Goal: Information Seeking & Learning: Learn about a topic

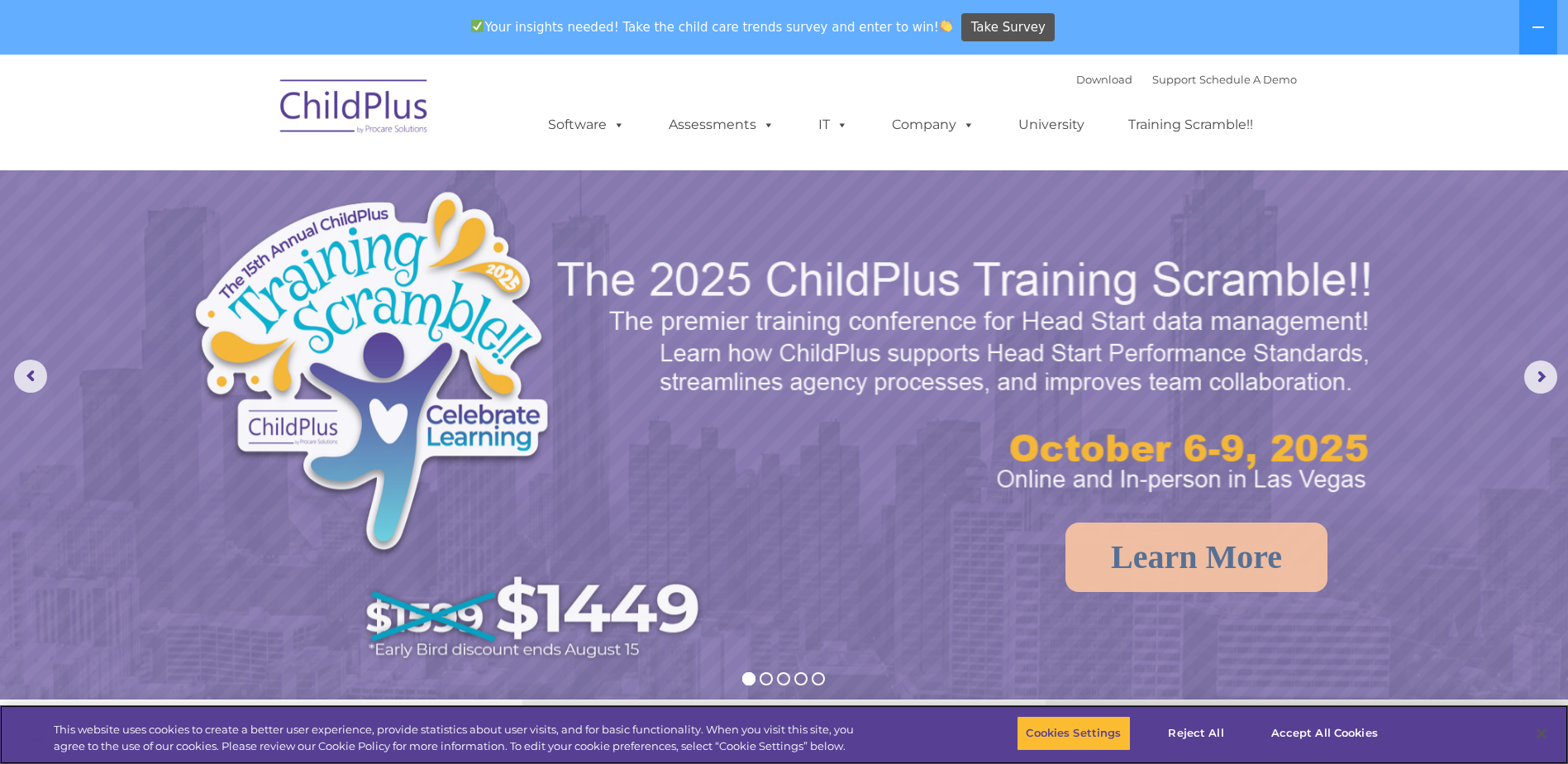
select select "MEDIUM"
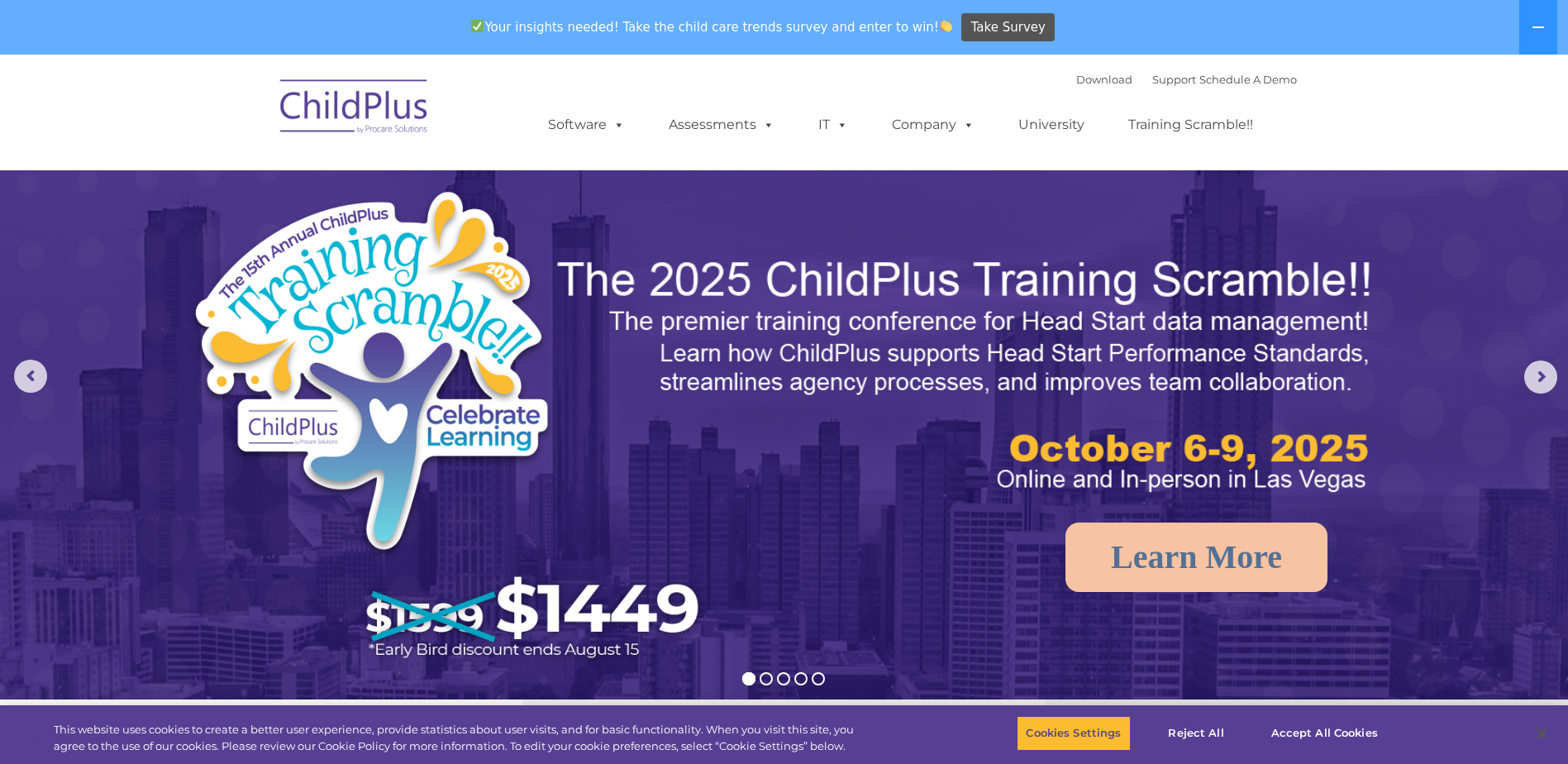
click at [1020, 159] on nav "Download Support | Schedule A Demo  MENU MENU Software ChildPlus: The original…" at bounding box center [784, 112] width 1568 height 116
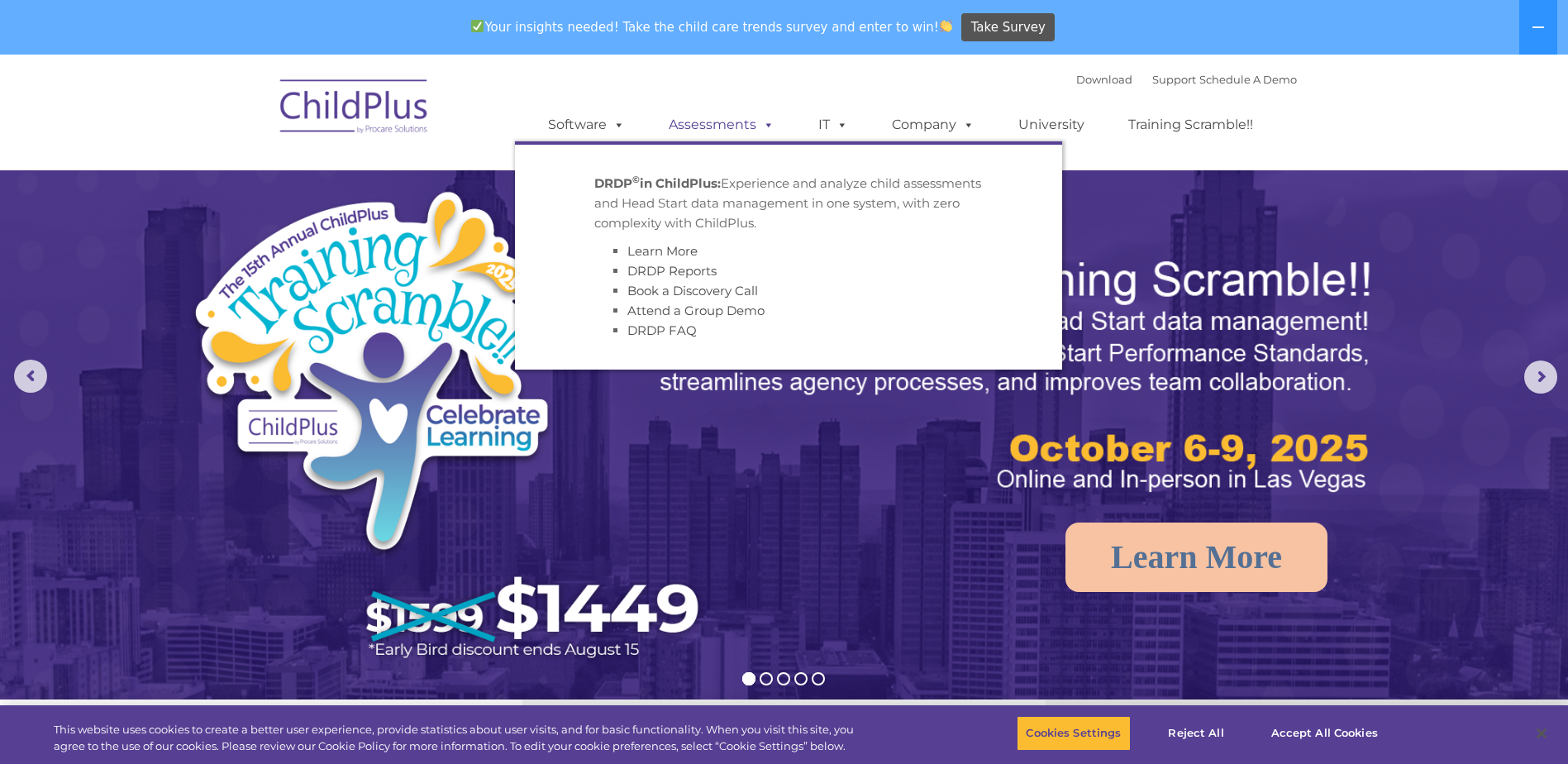
click at [767, 126] on span at bounding box center [765, 124] width 18 height 15
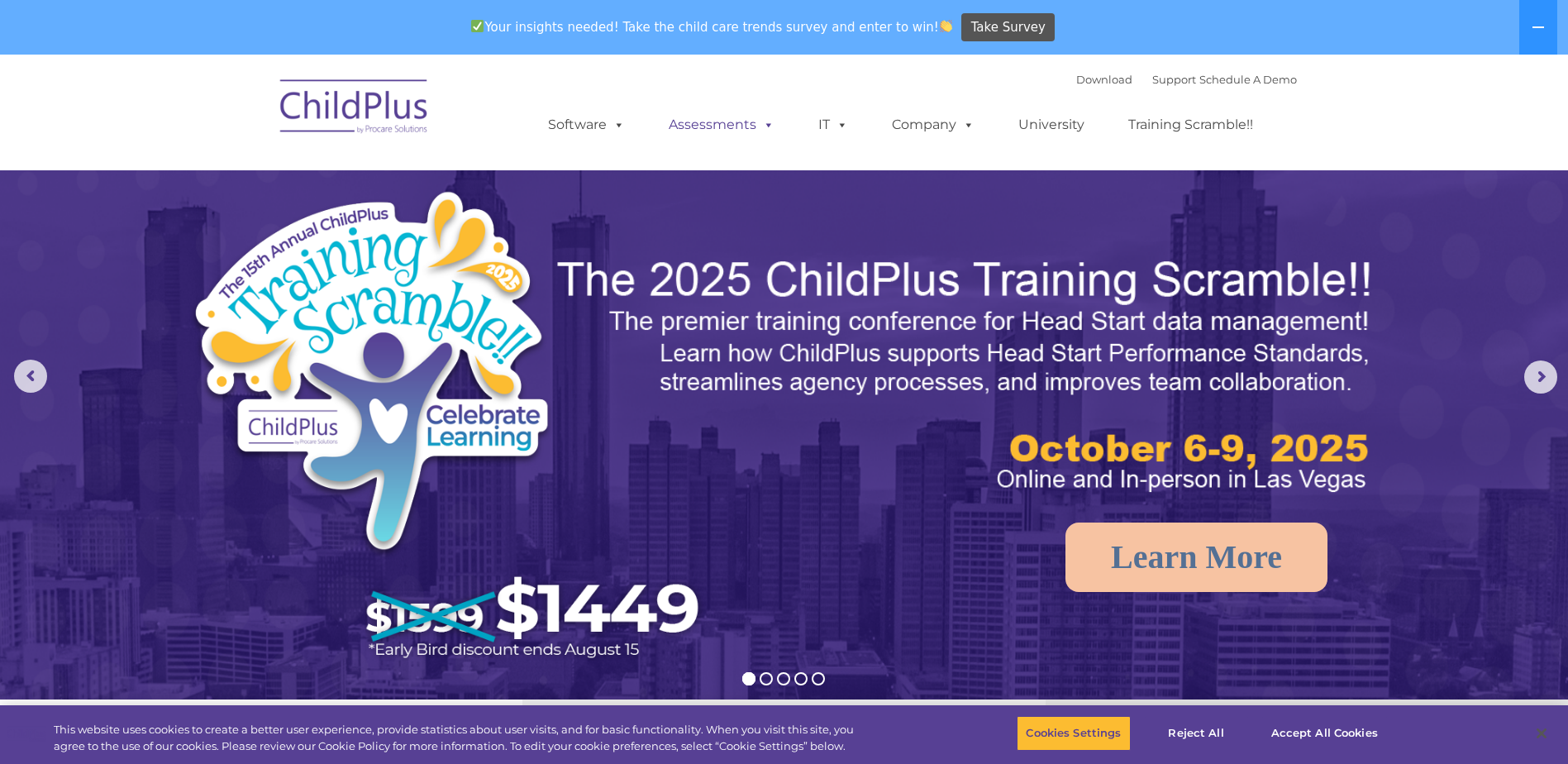
click at [767, 126] on span at bounding box center [765, 124] width 18 height 15
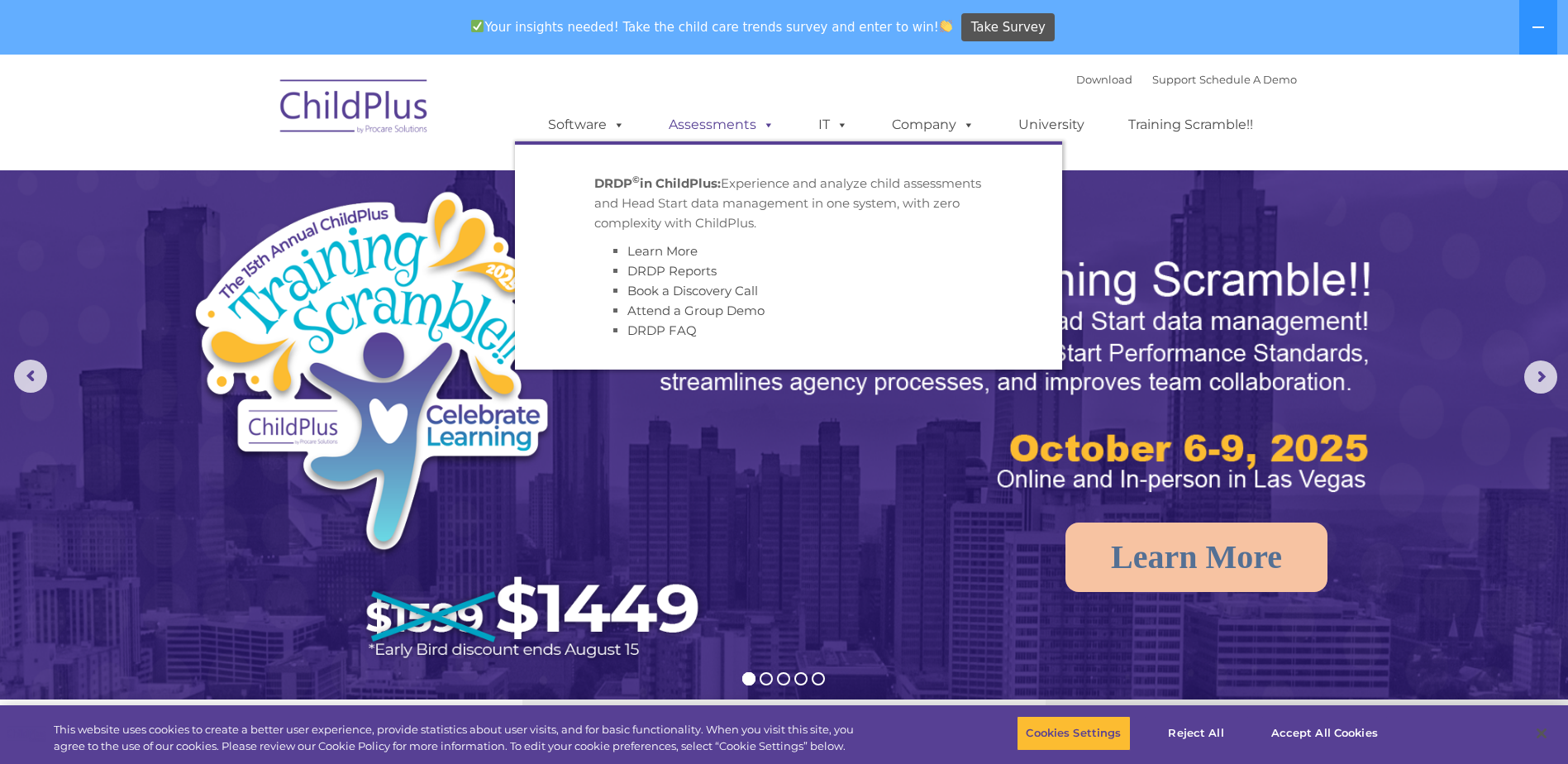
click at [767, 126] on span at bounding box center [765, 124] width 18 height 15
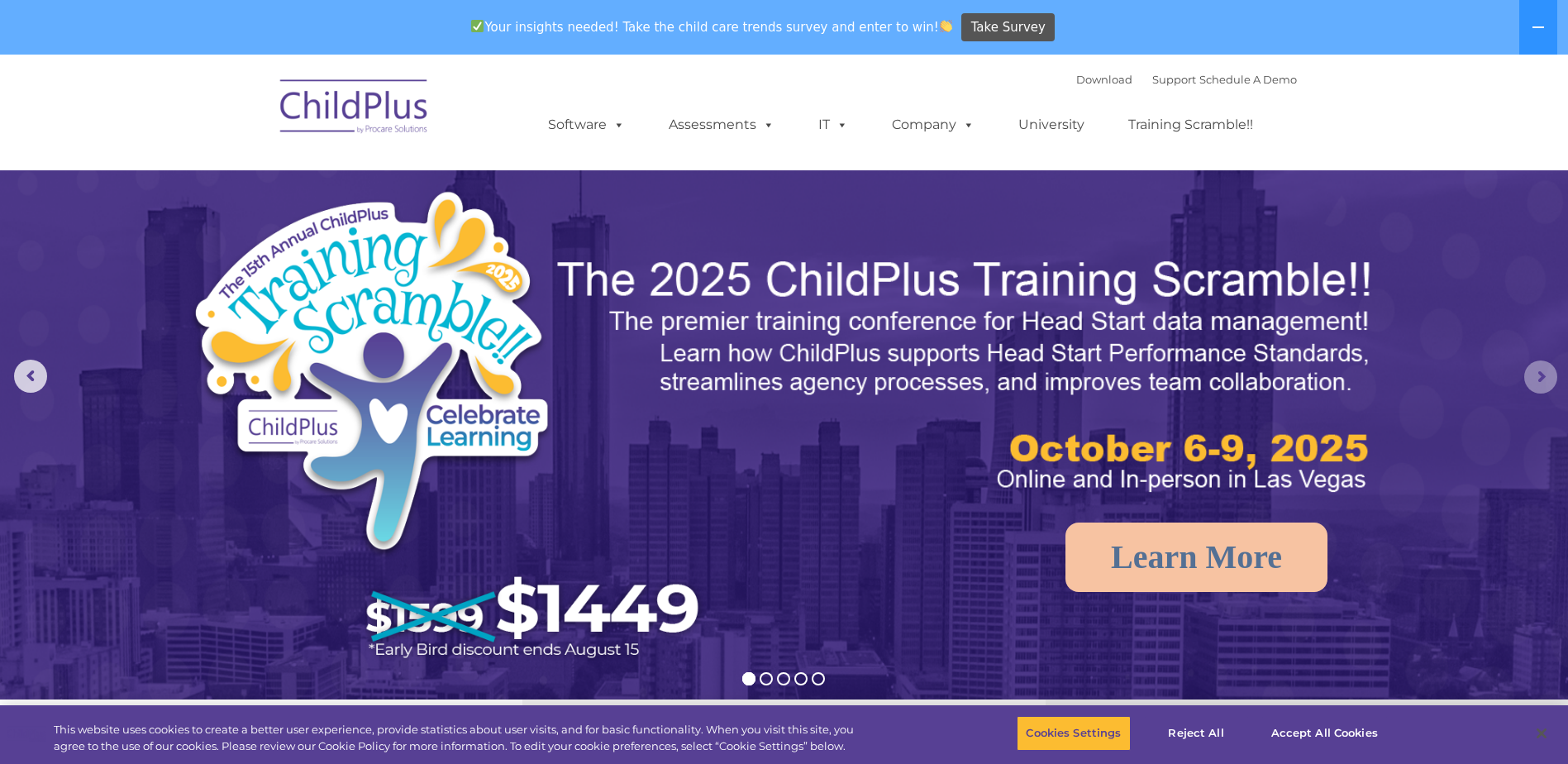
click at [1540, 374] on rs-arrow at bounding box center [1541, 377] width 33 height 33
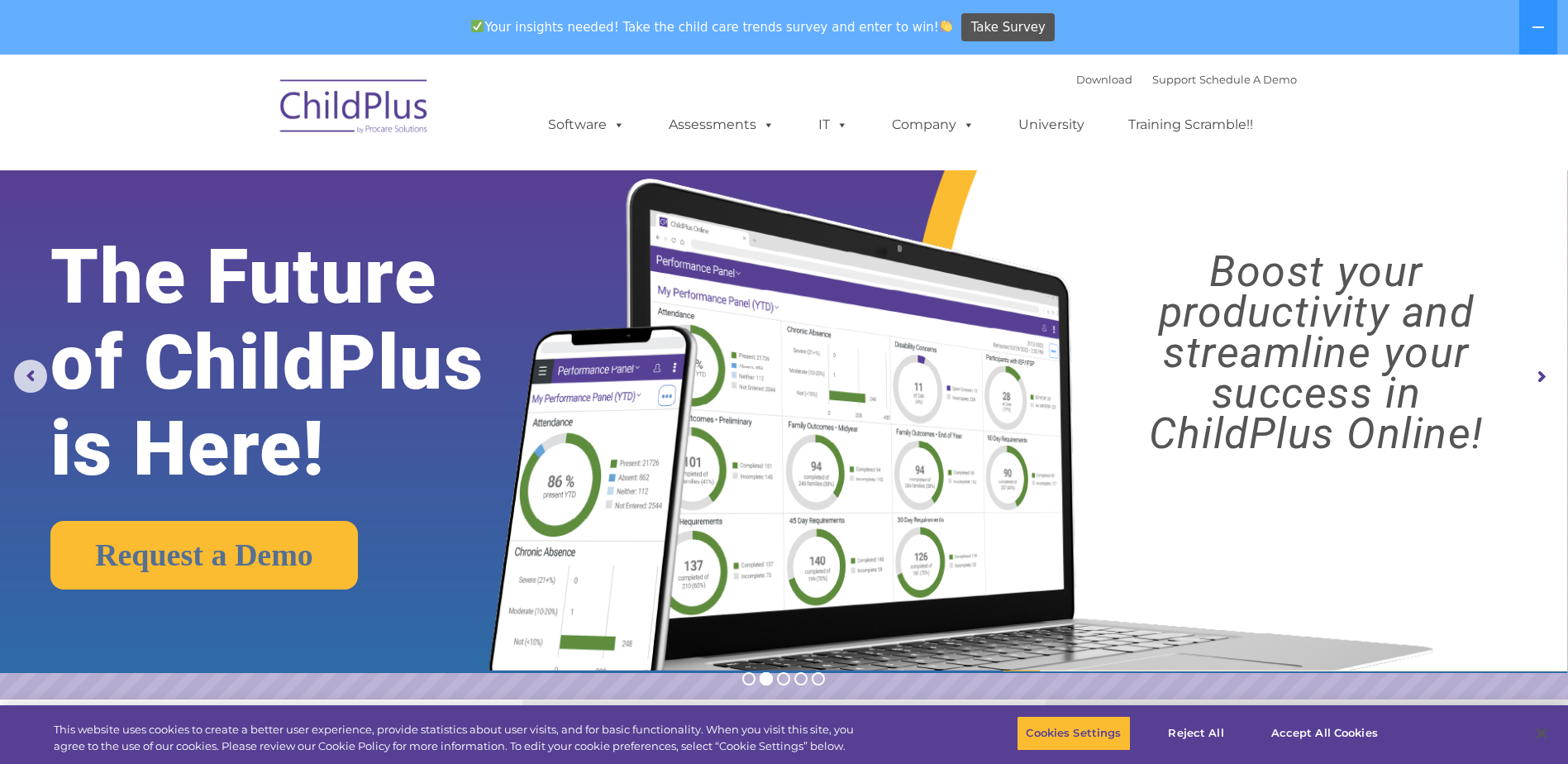
click at [1540, 374] on rs-arrow at bounding box center [1541, 377] width 33 height 33
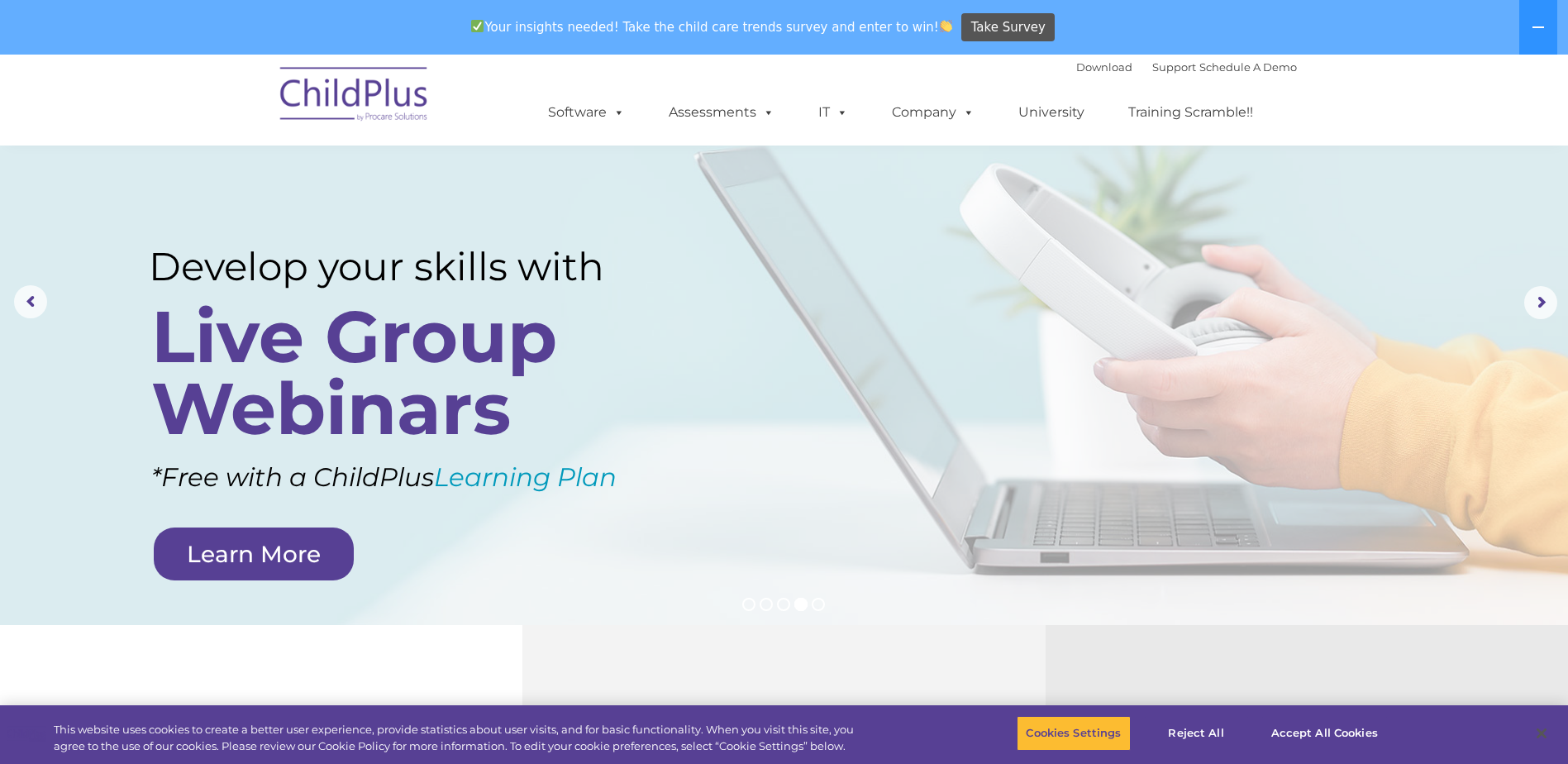
scroll to position [83, 0]
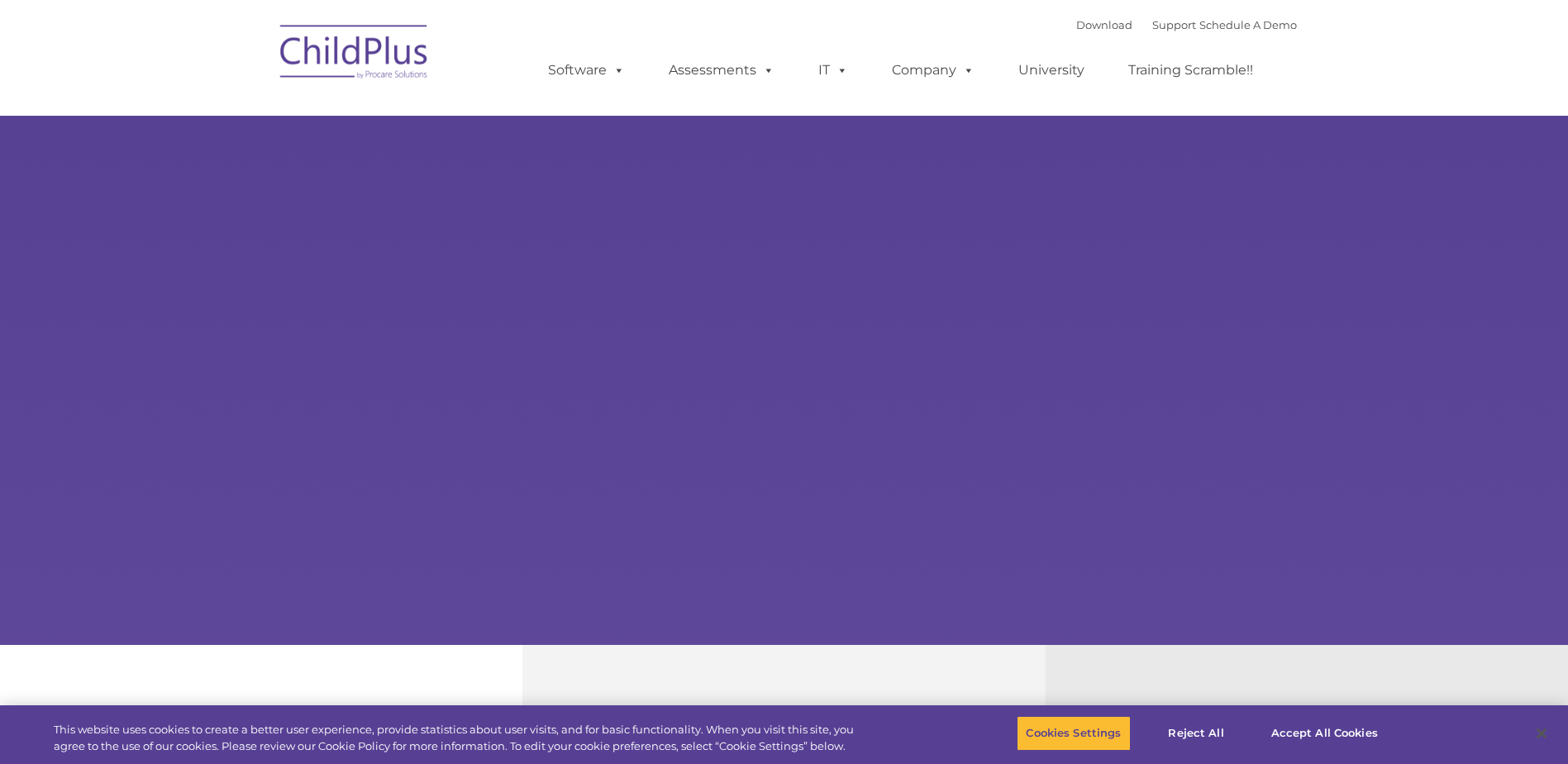
type input ""
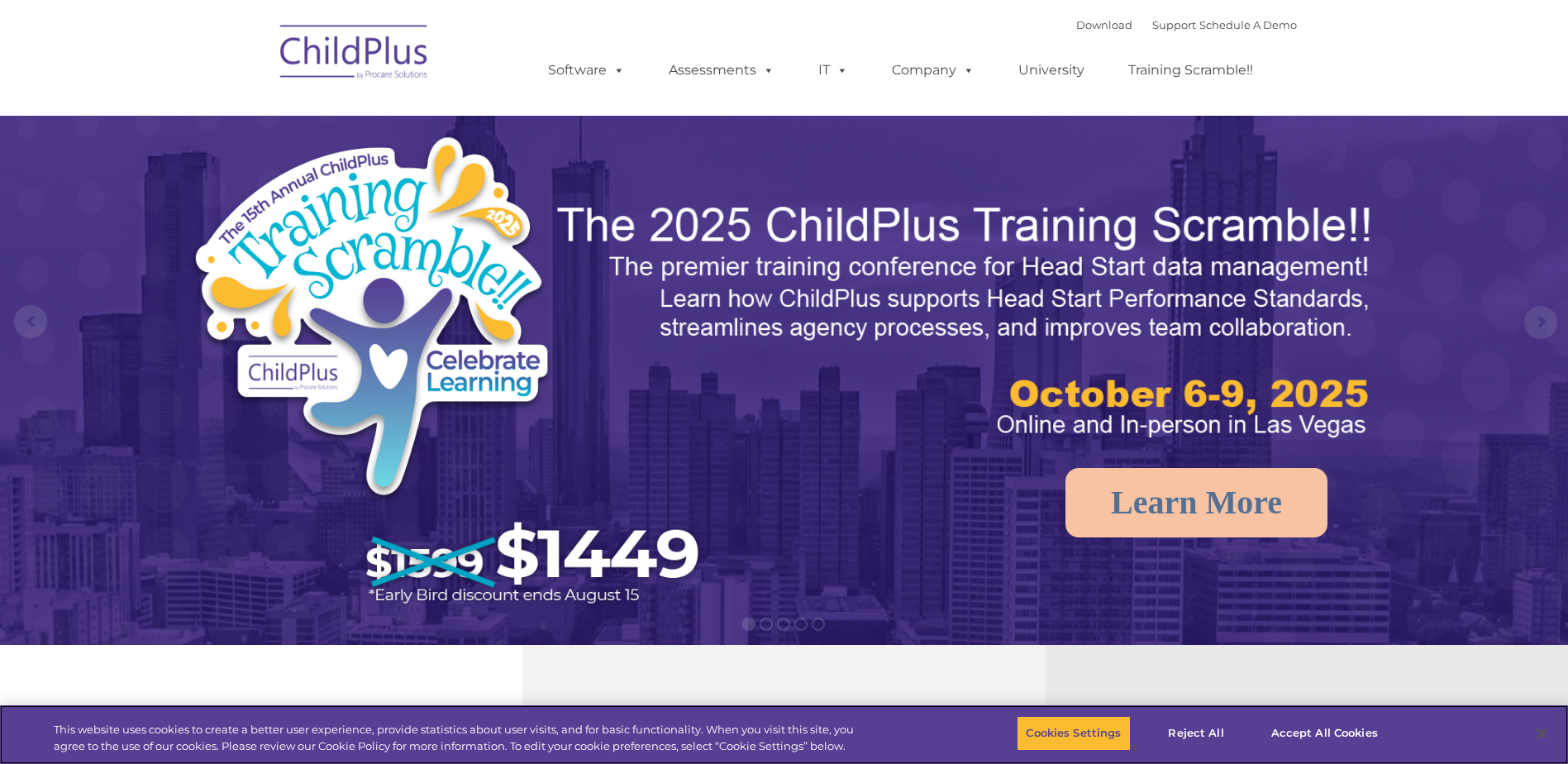
select select "MEDIUM"
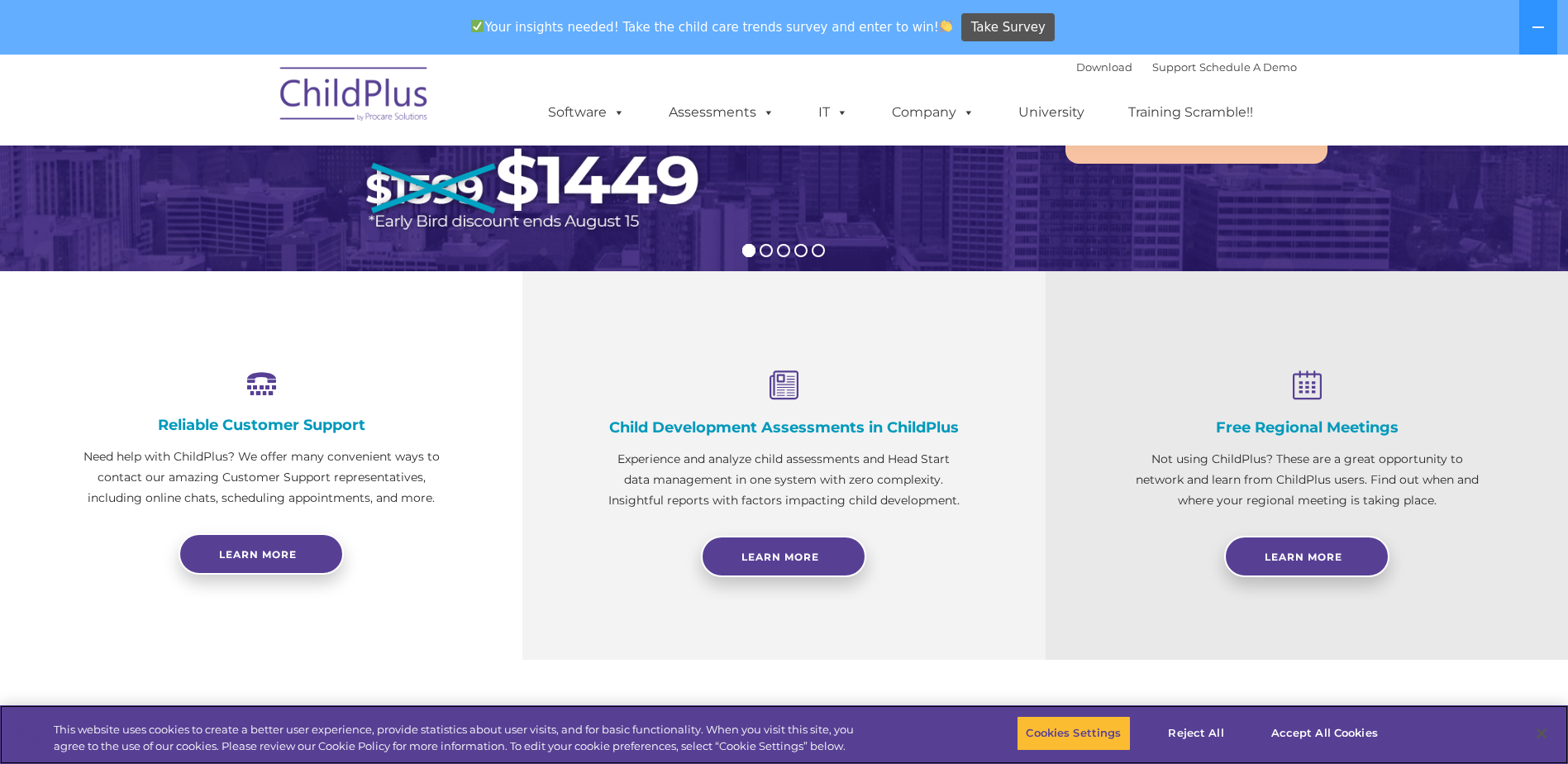
scroll to position [433, 0]
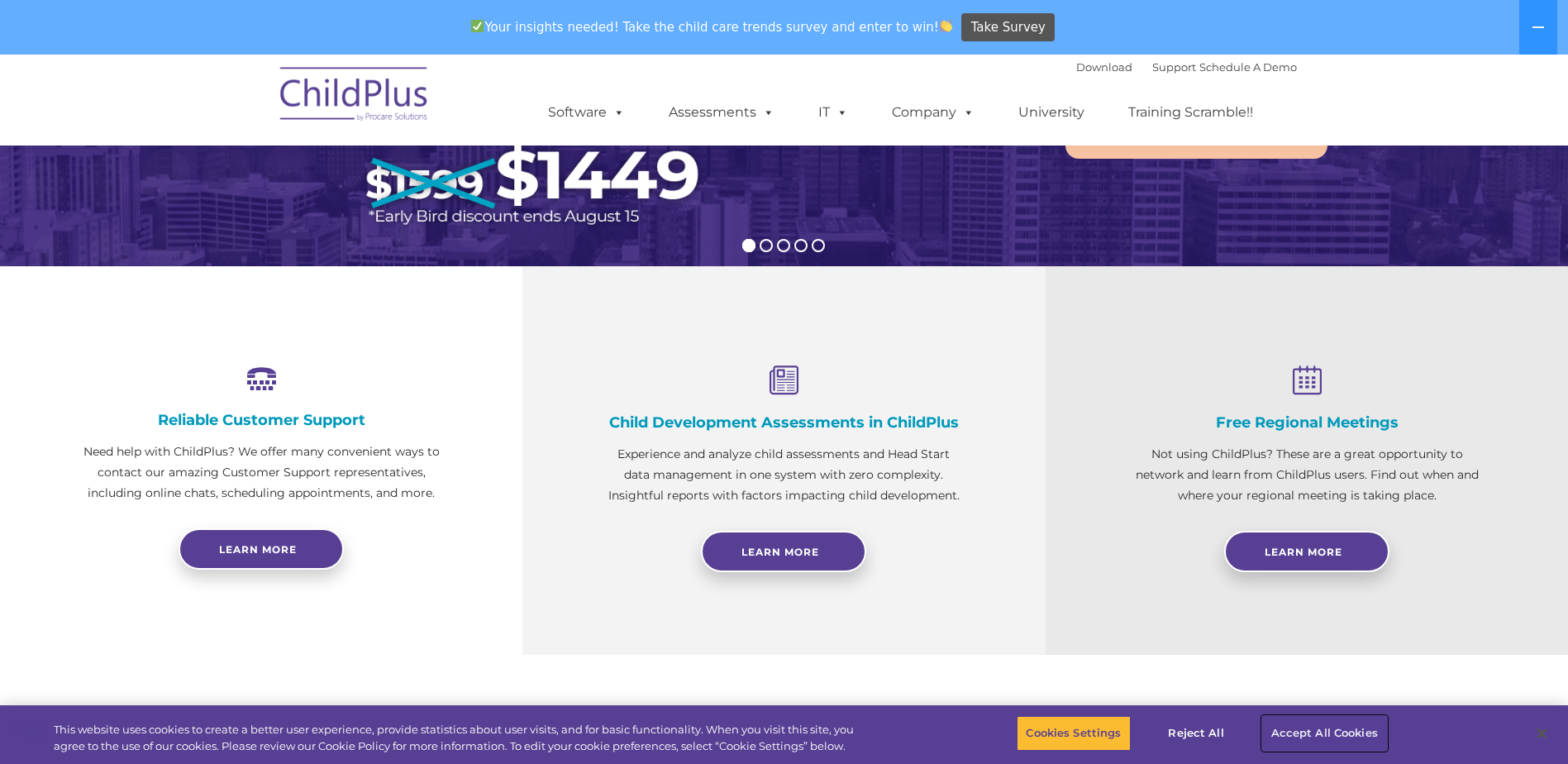
click at [1331, 735] on button "Accept All Cookies" at bounding box center [1324, 733] width 125 height 35
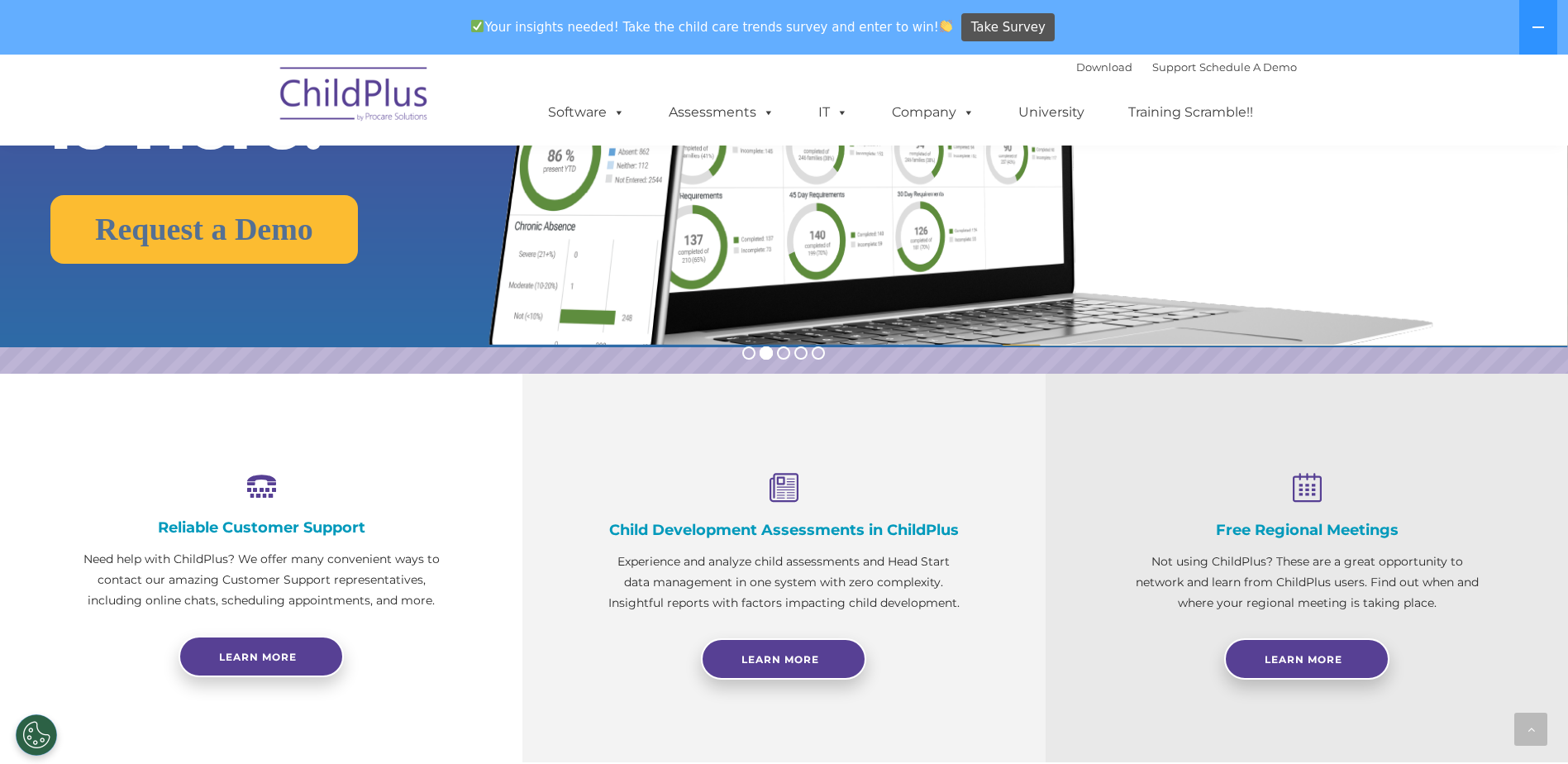
scroll to position [0, 0]
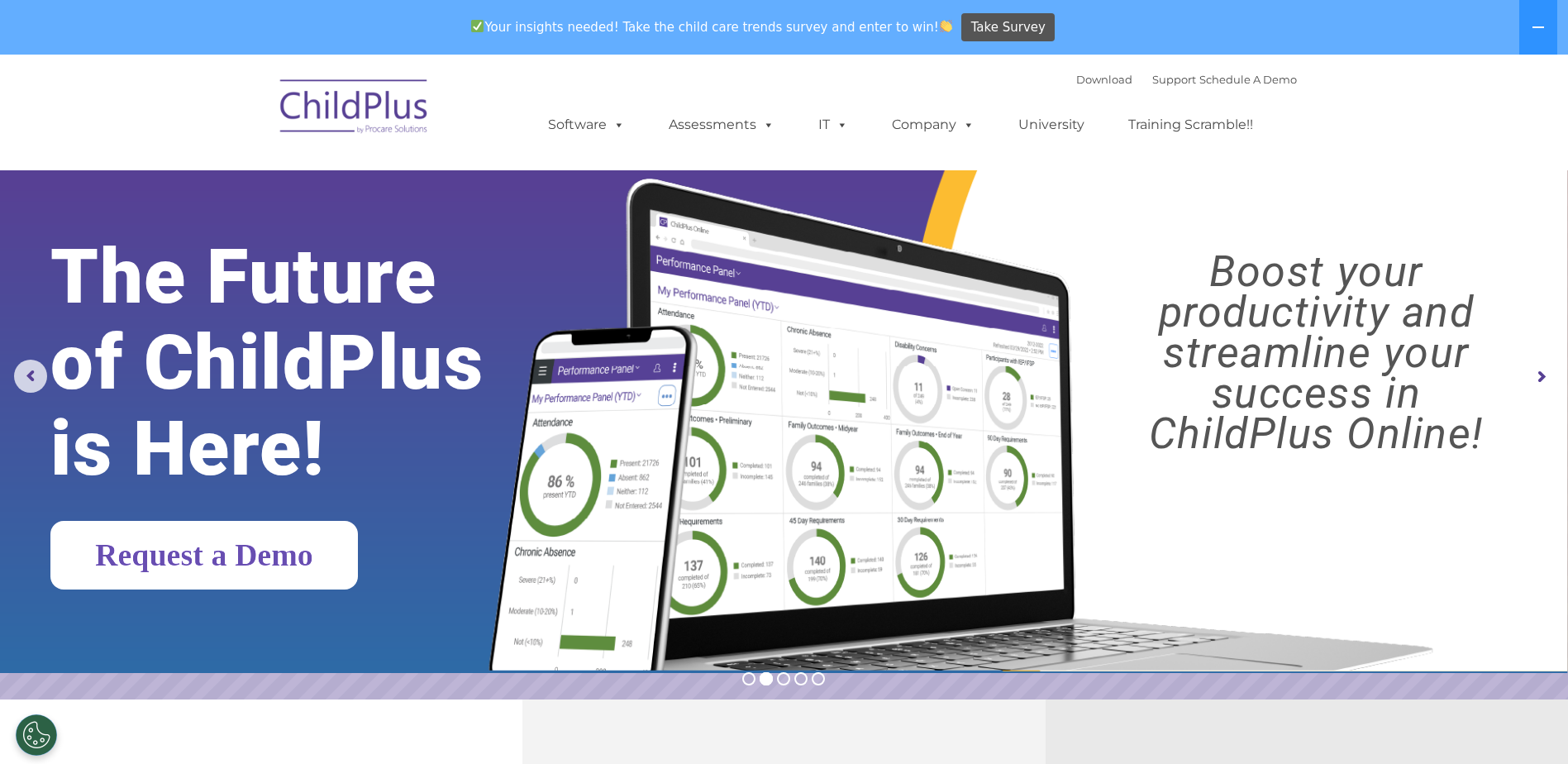
click at [279, 540] on link "Request a Demo" at bounding box center [203, 554] width 307 height 68
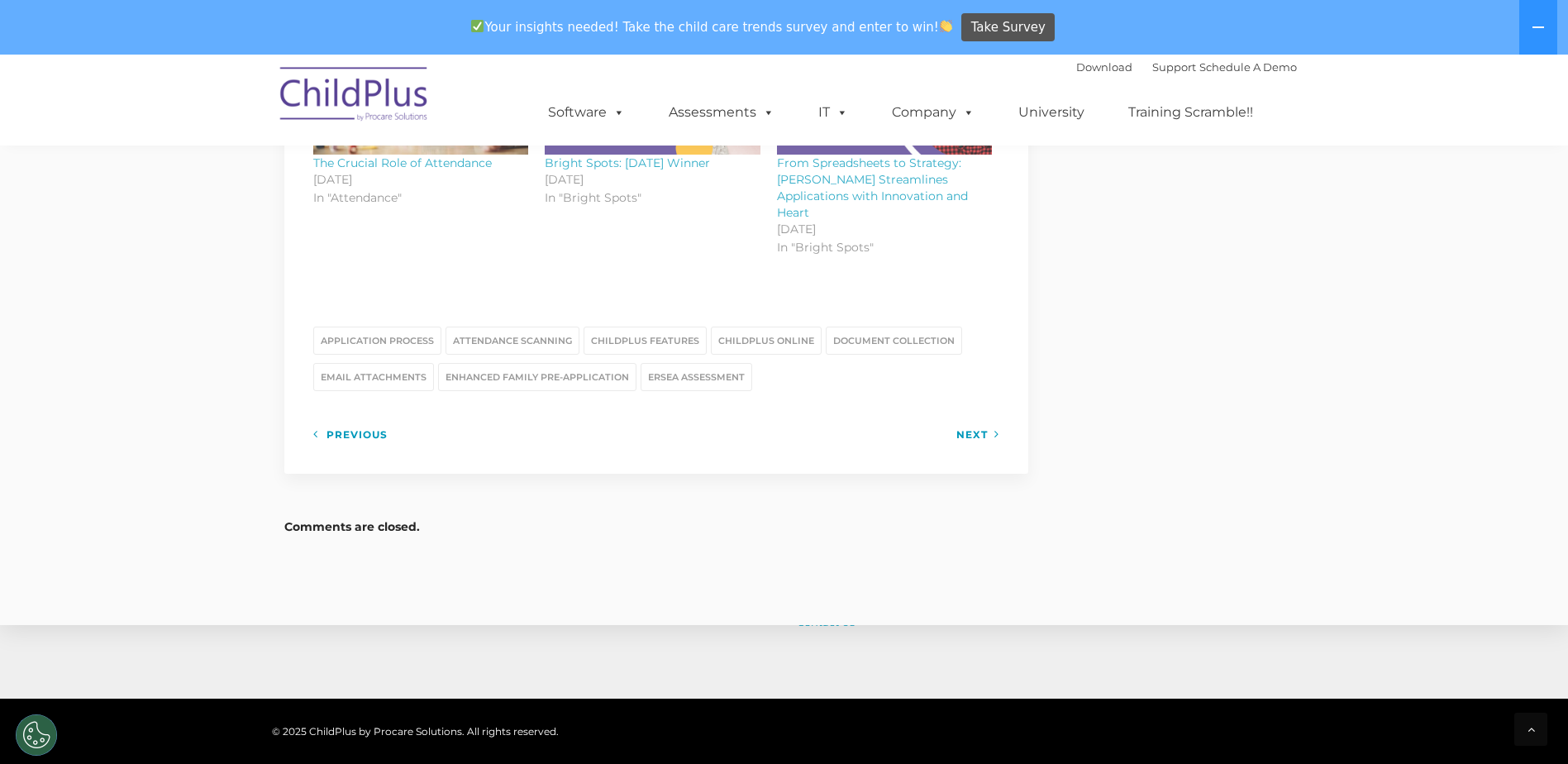
scroll to position [2139, 0]
click at [782, 331] on link "ChildPlus Online" at bounding box center [766, 342] width 110 height 28
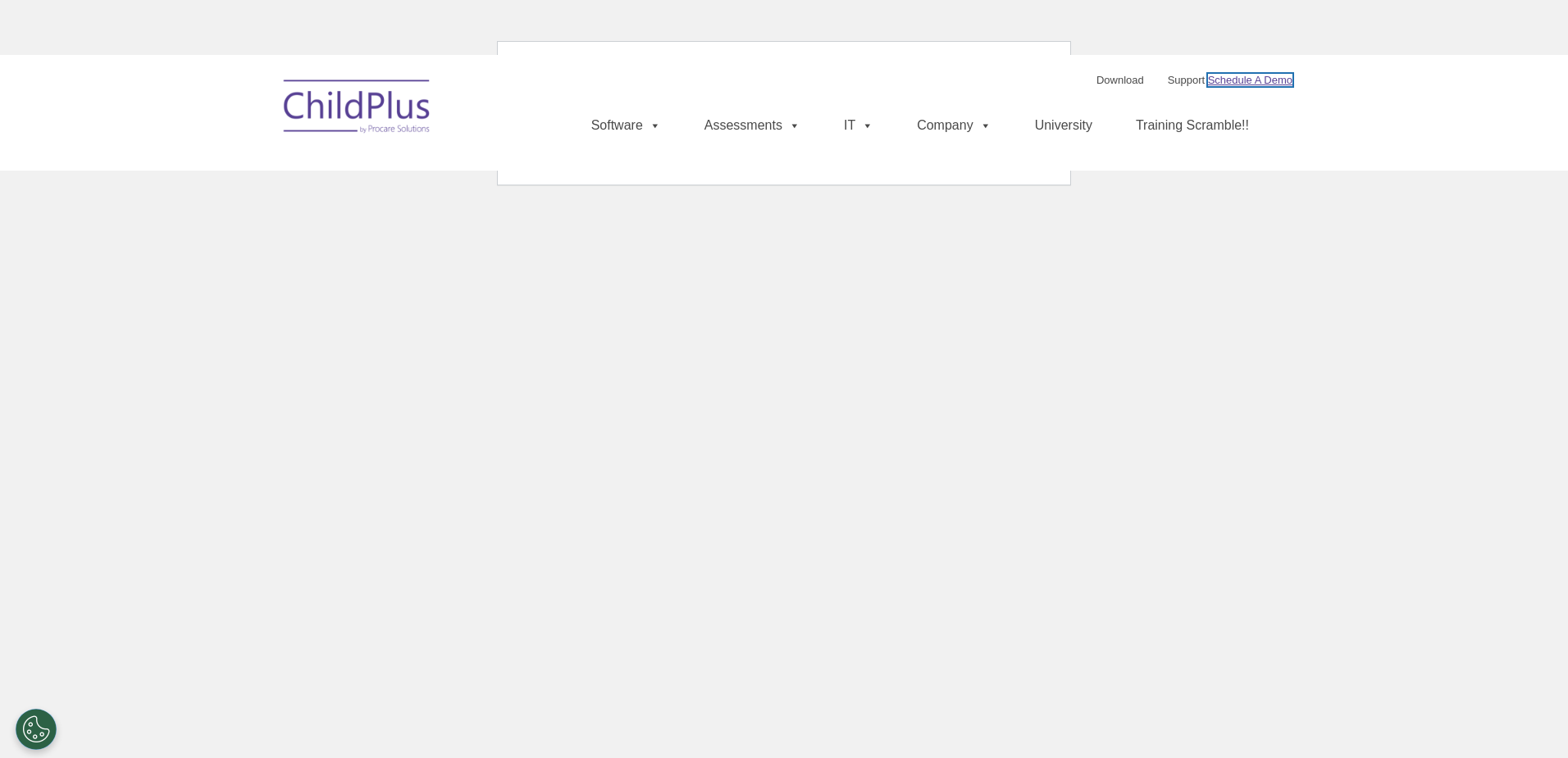
click at [1257, 81] on link "Schedule A Demo" at bounding box center [1250, 81] width 84 height 13
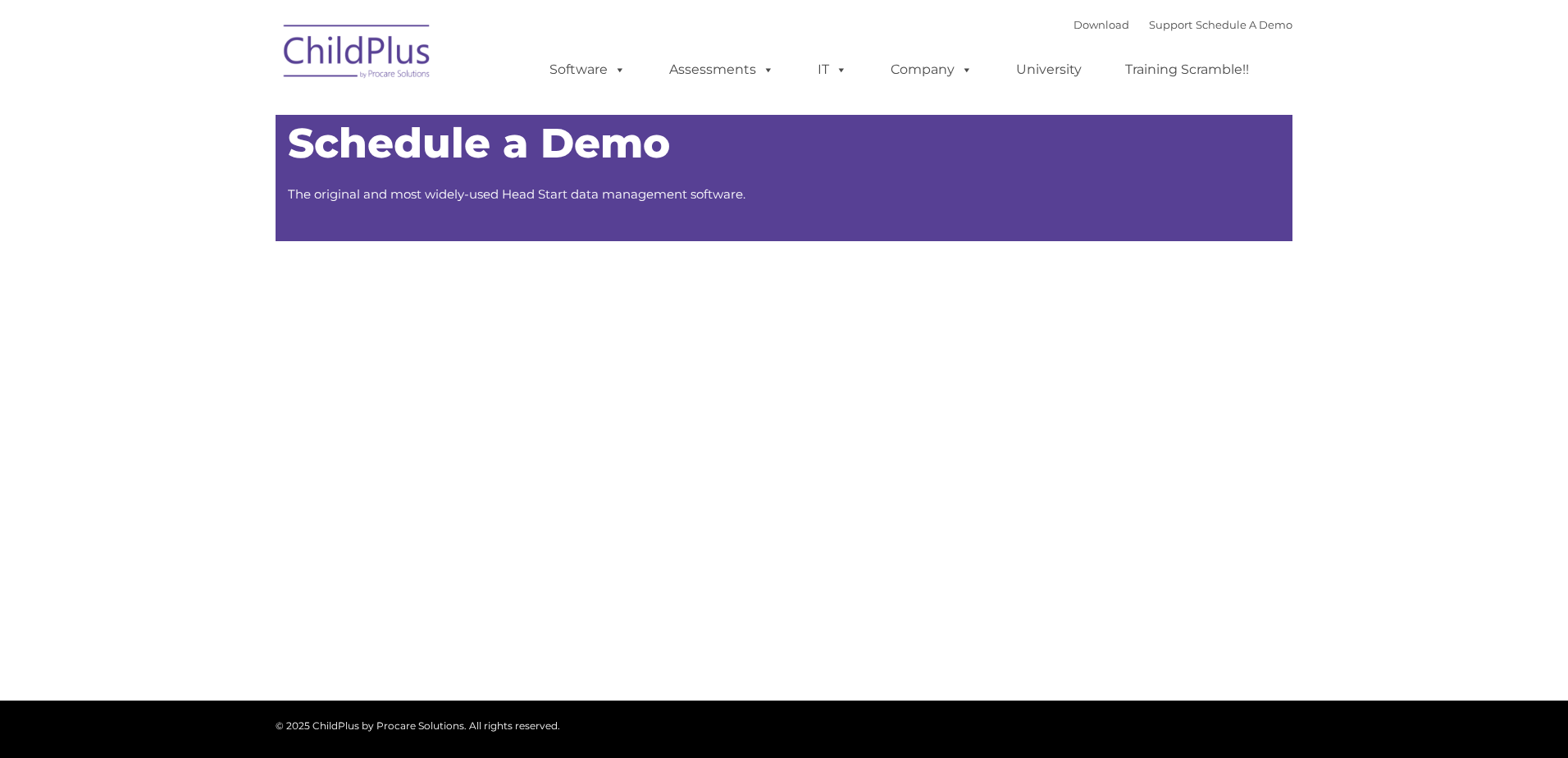
type input ""
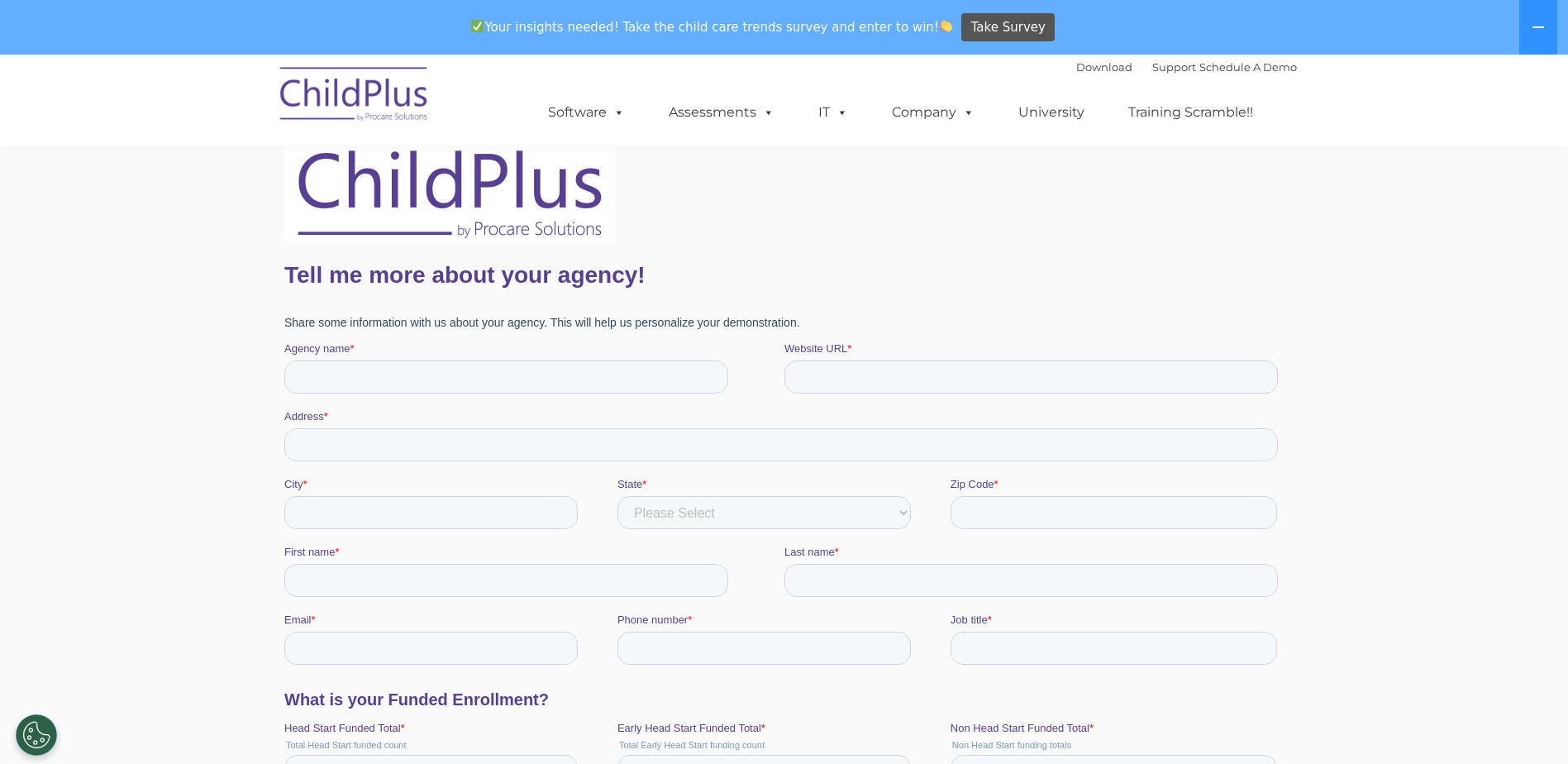
scroll to position [83, 0]
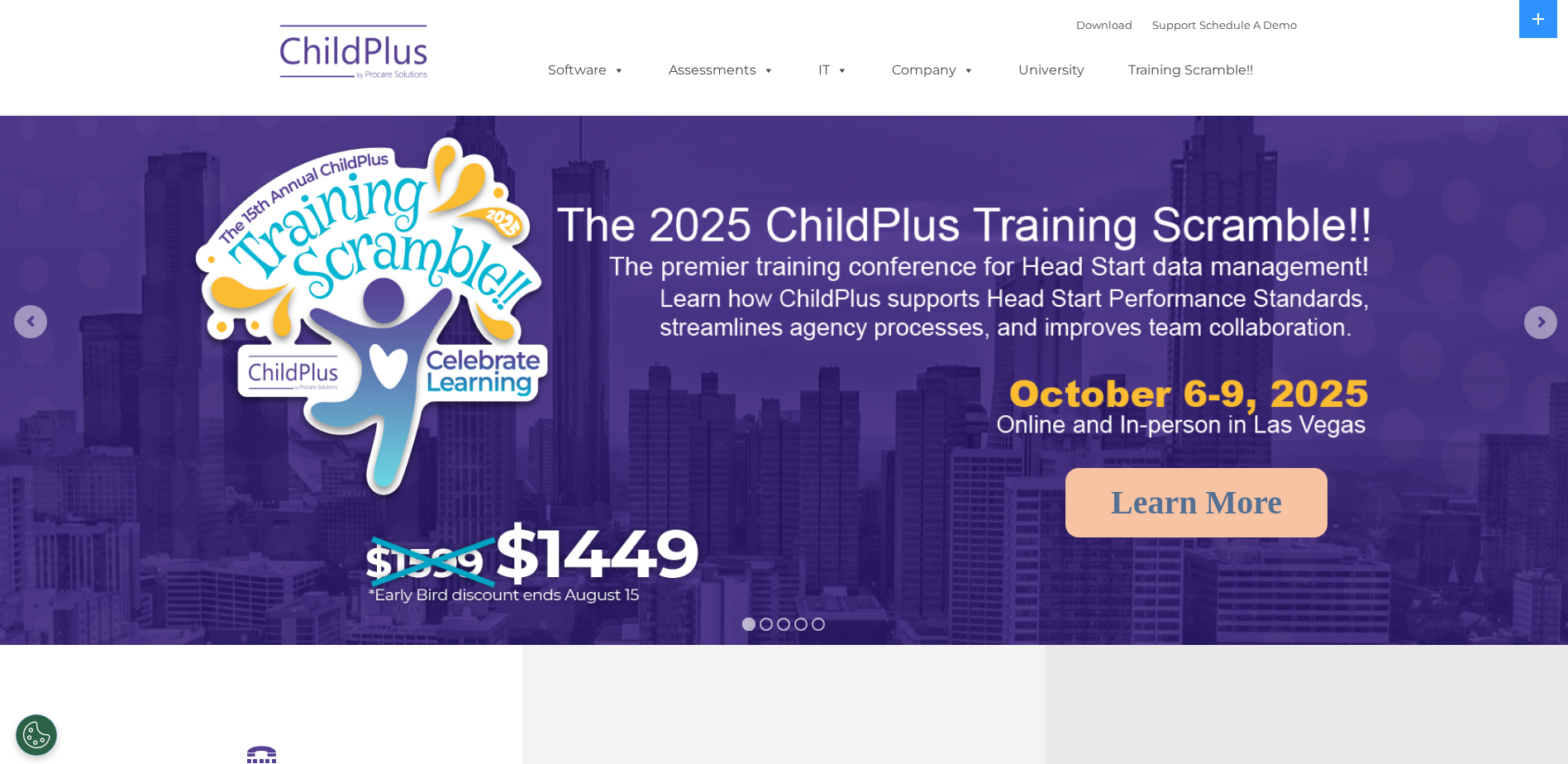
select select "MEDIUM"
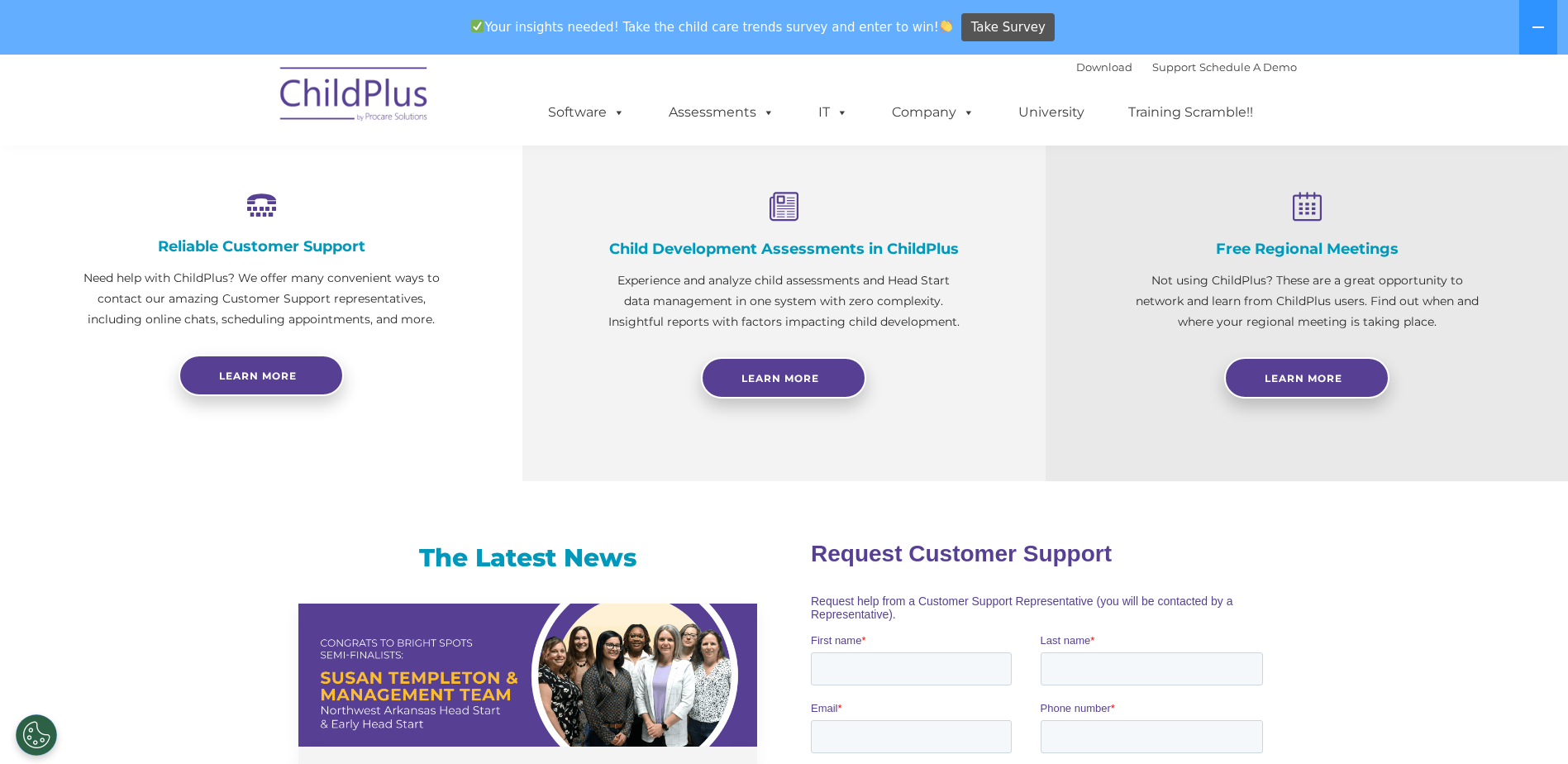
scroll to position [607, 0]
click at [828, 377] on link "Learn More" at bounding box center [783, 377] width 165 height 41
click at [1307, 377] on span "Learn More" at bounding box center [1303, 377] width 77 height 13
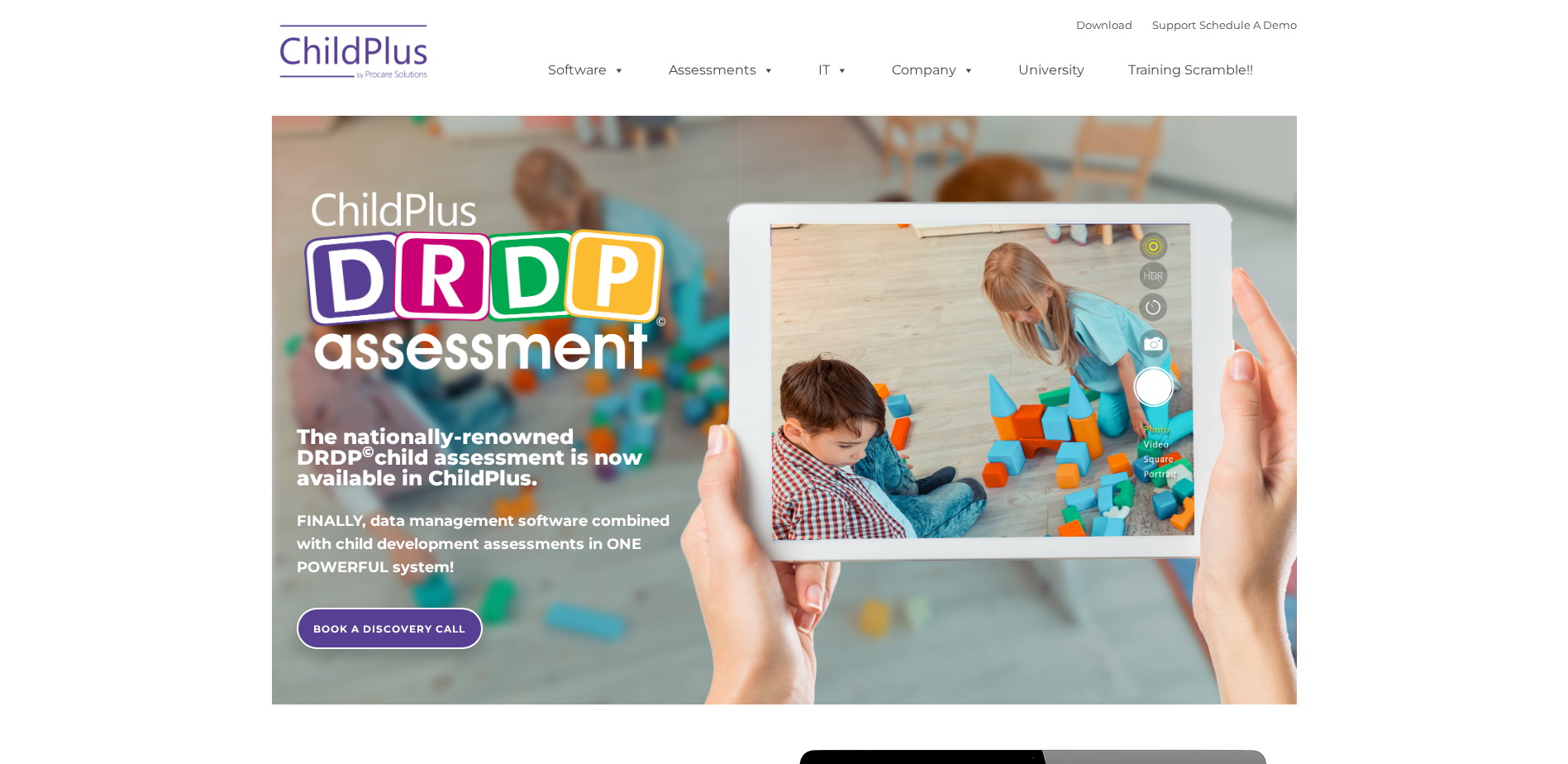
type input ""
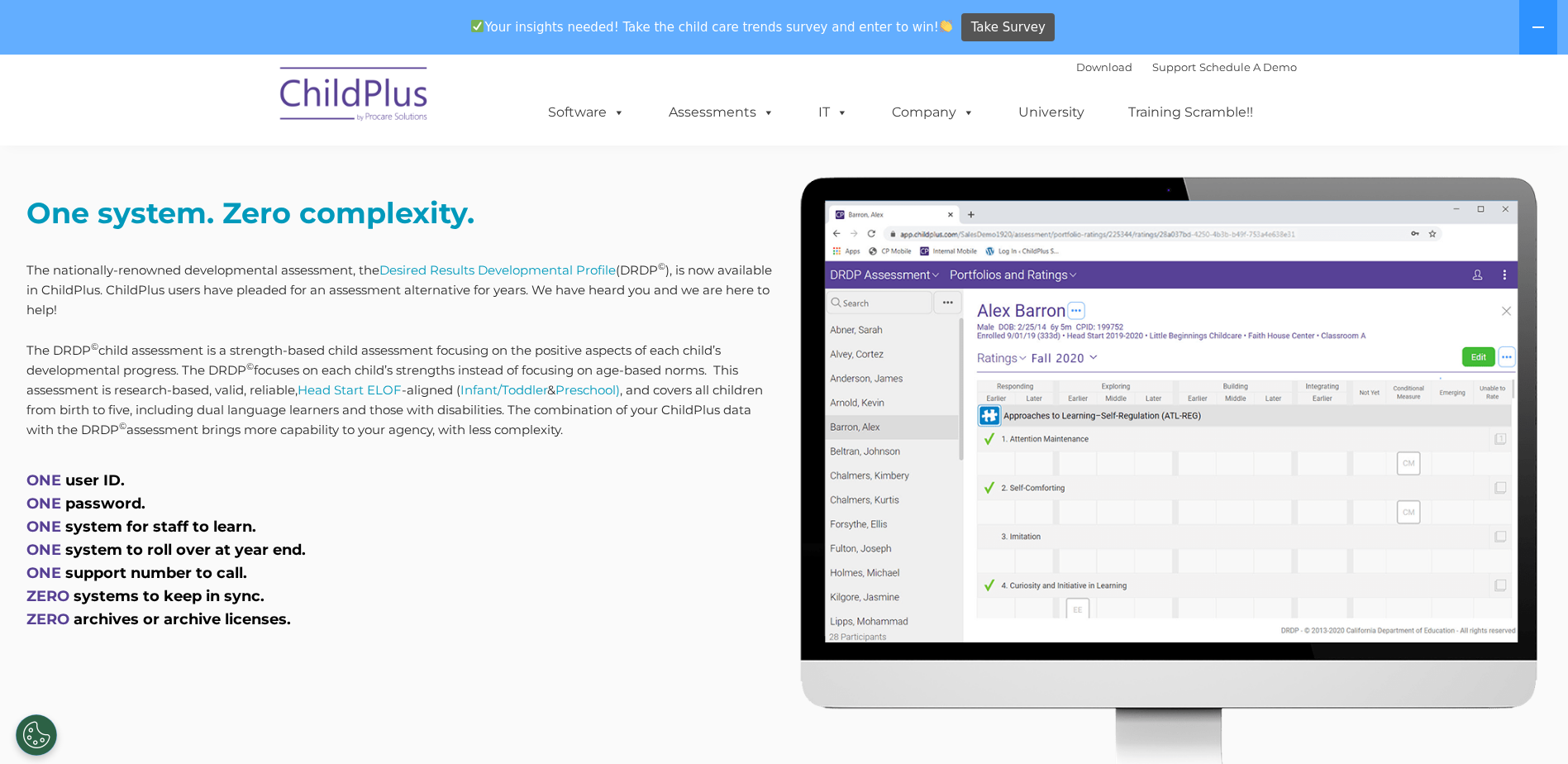
scroll to position [624, 0]
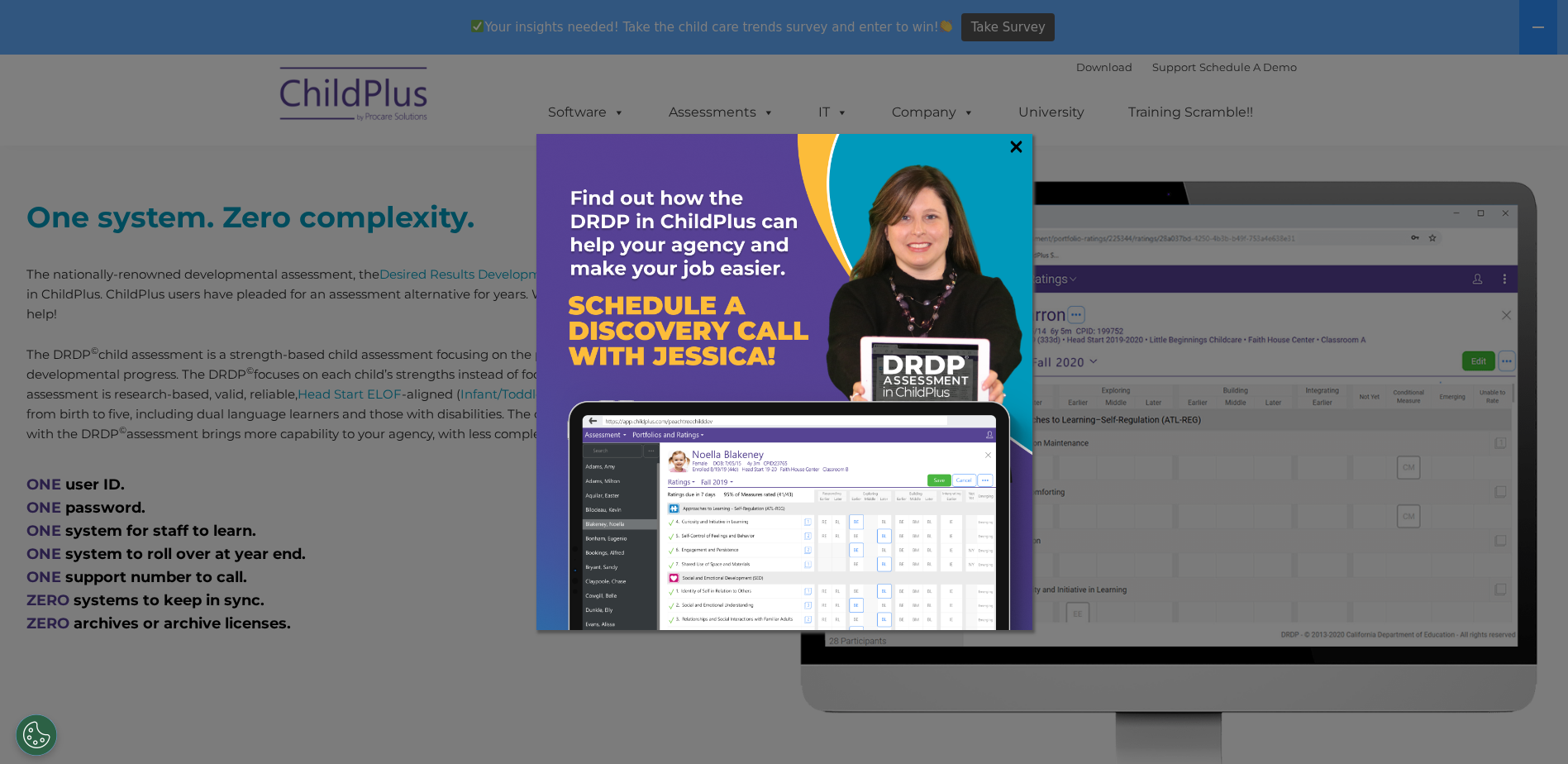
click at [1014, 151] on link "×" at bounding box center [1016, 146] width 19 height 16
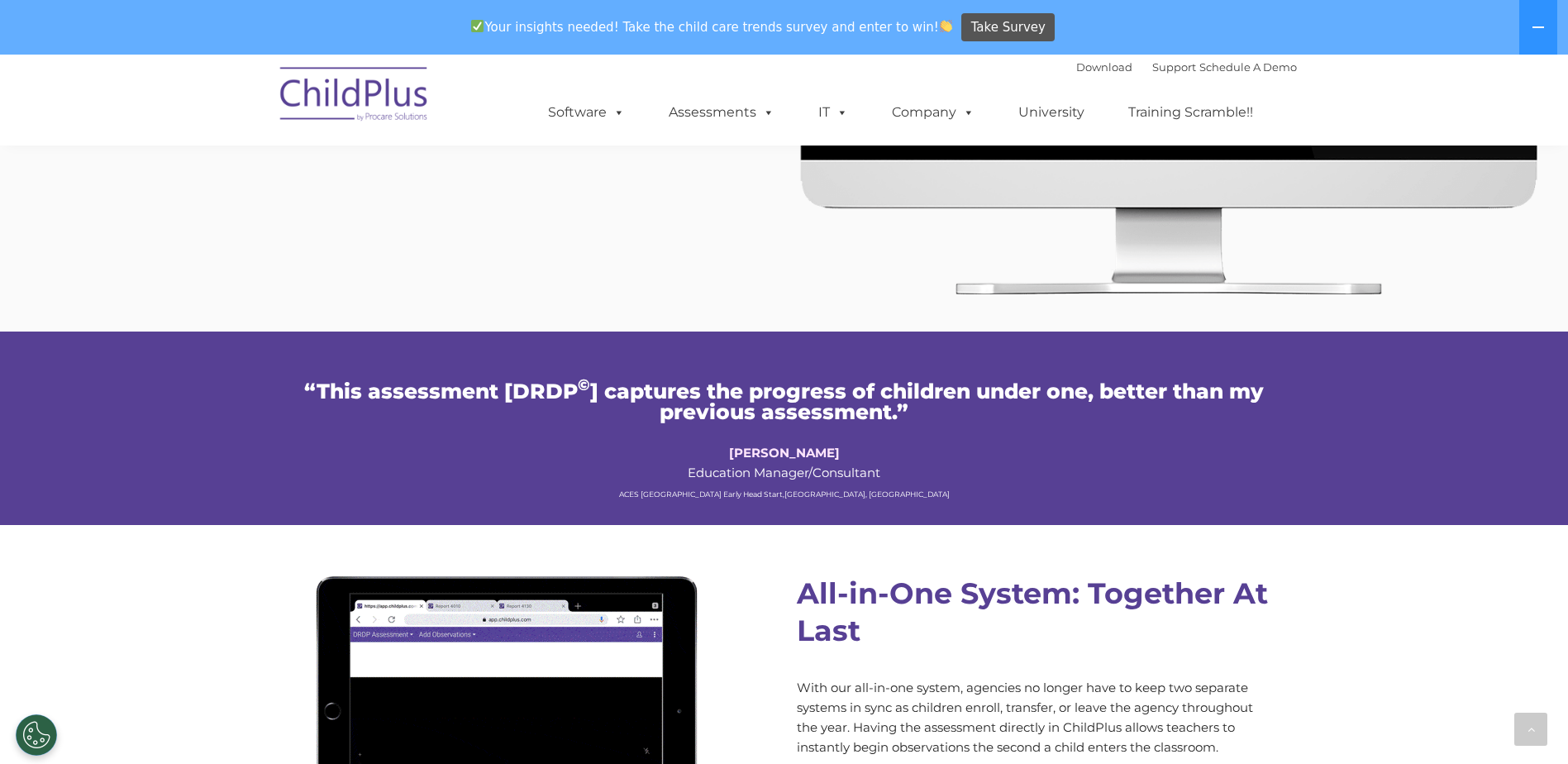
scroll to position [0, 0]
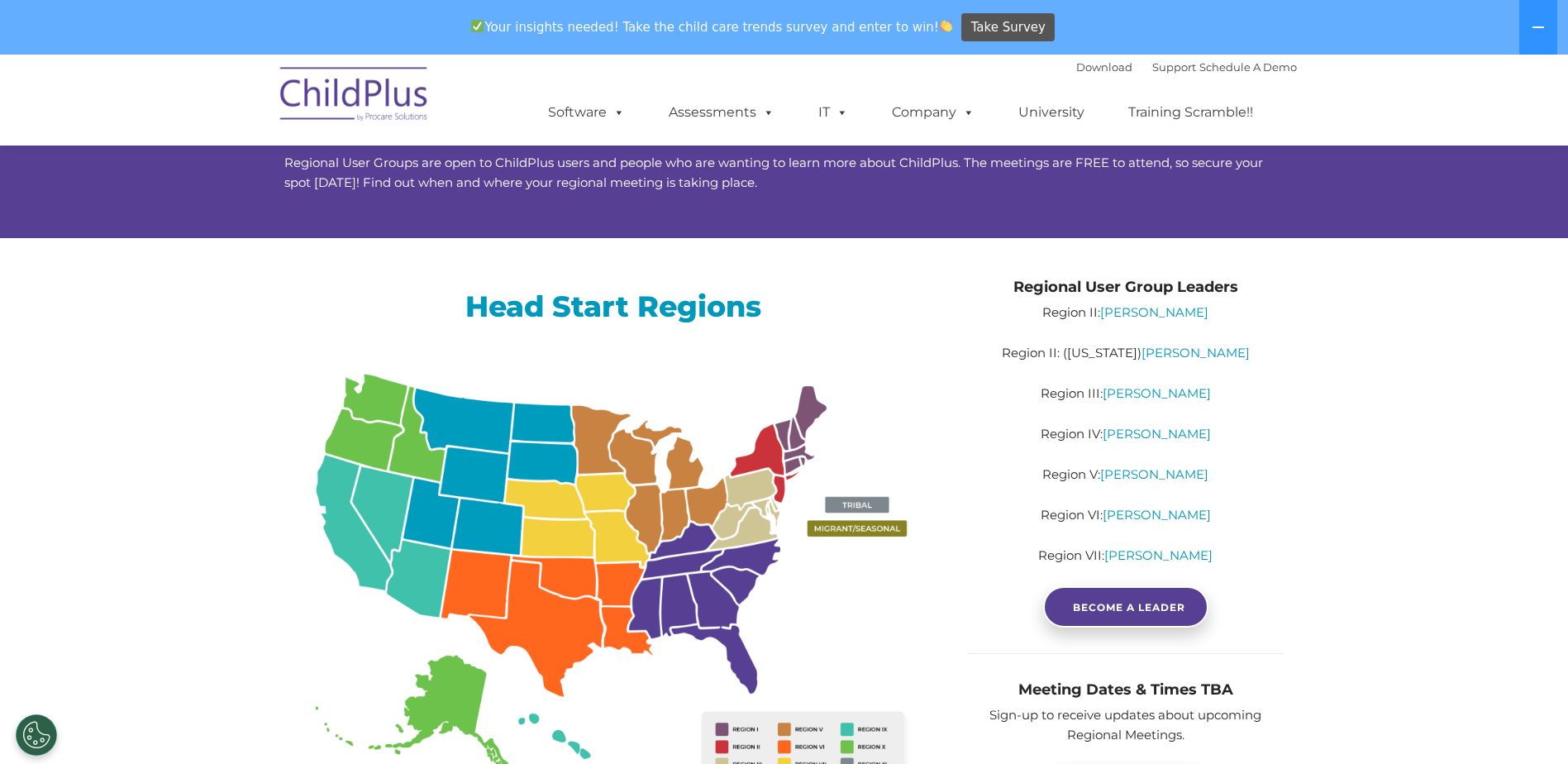
scroll to position [102, 0]
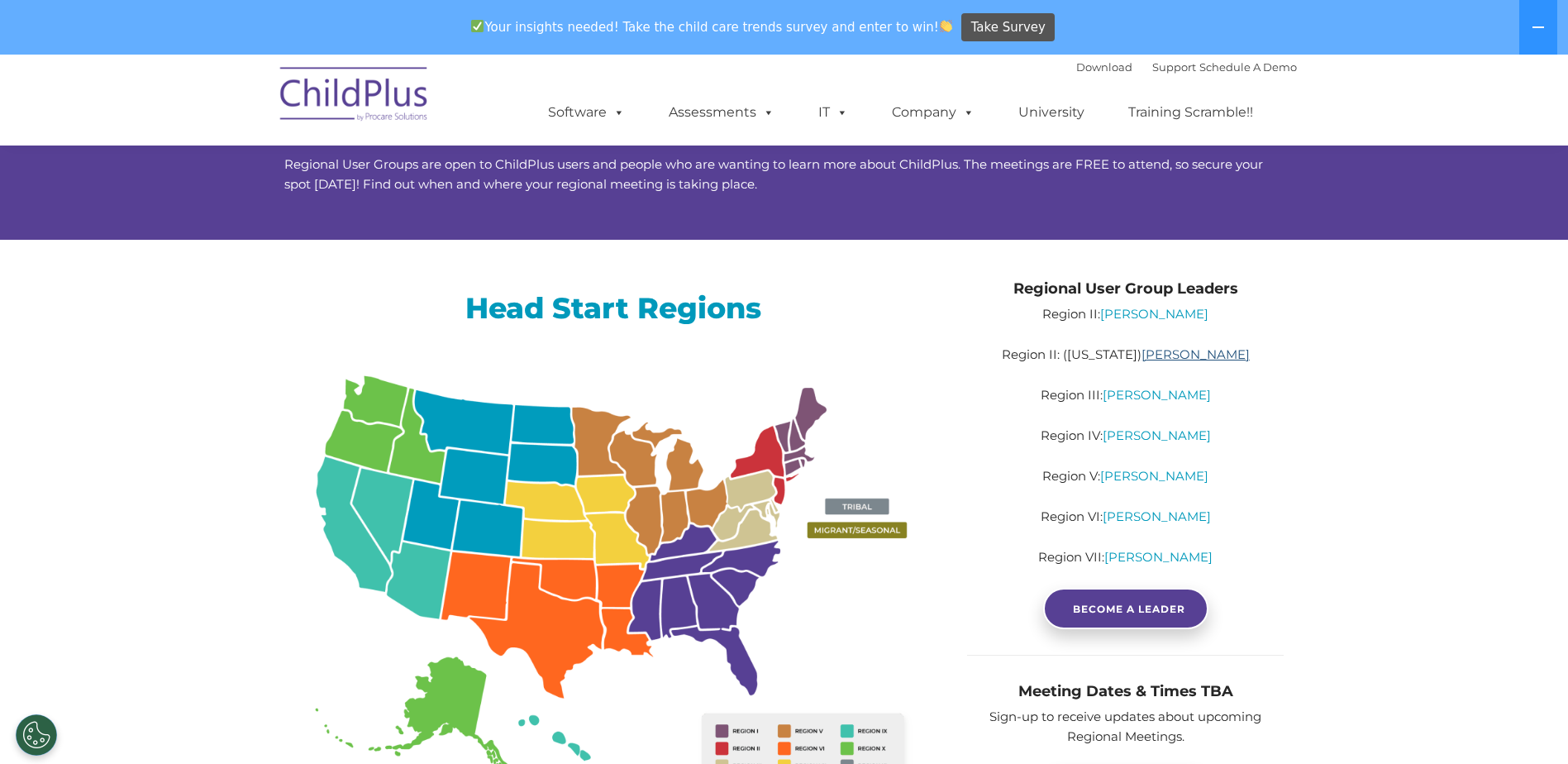
click at [1199, 357] on link "Lilliam Ramos" at bounding box center [1195, 354] width 108 height 15
drag, startPoint x: 1161, startPoint y: 244, endPoint x: 1138, endPoint y: 249, distance: 23.5
click at [1161, 244] on div "Regional User Group Leaders Region II: Jennifer Gannon Region II: (Puerto Rico)…" at bounding box center [1125, 524] width 341 height 569
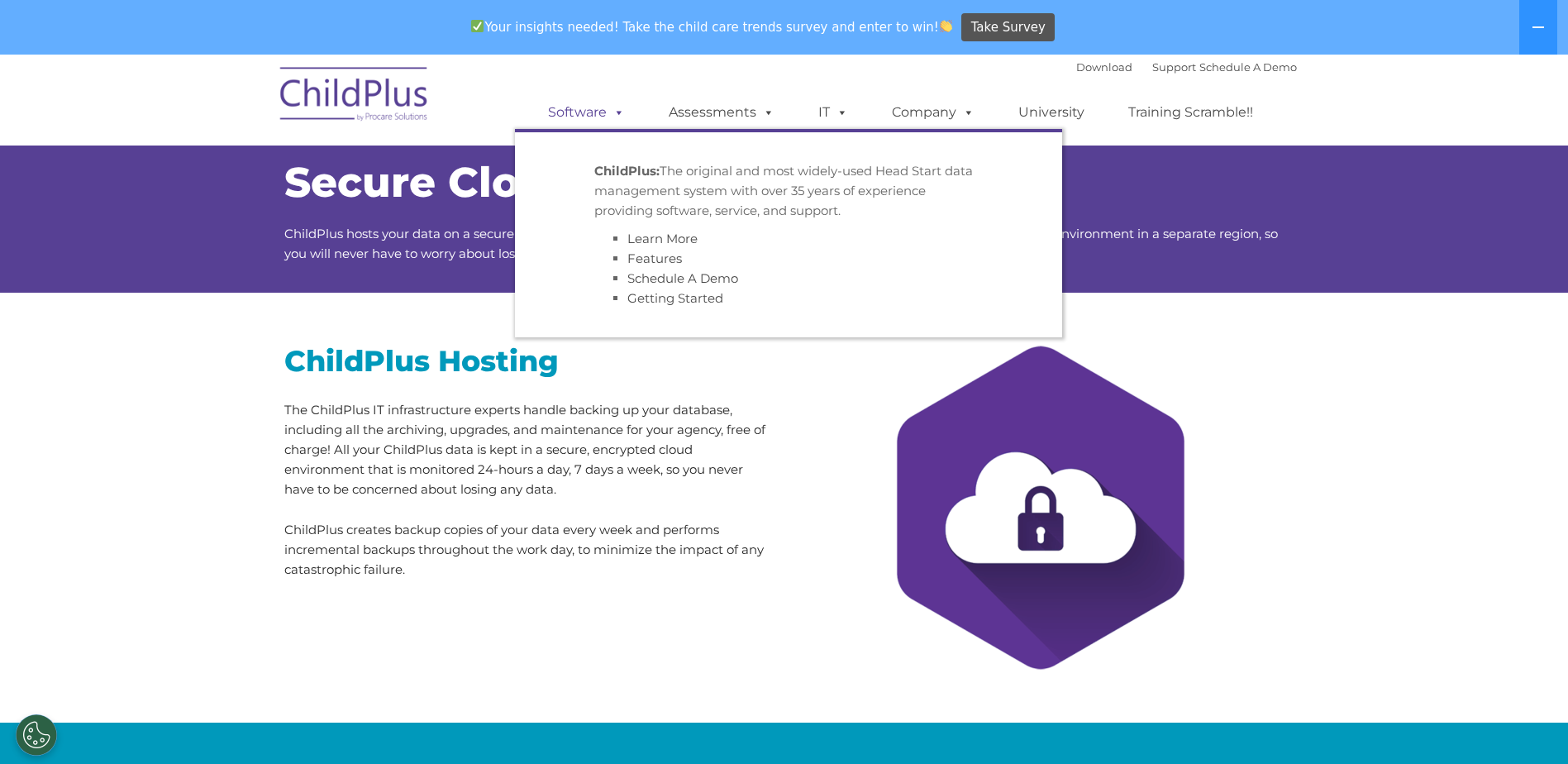
click at [622, 115] on span at bounding box center [615, 111] width 18 height 15
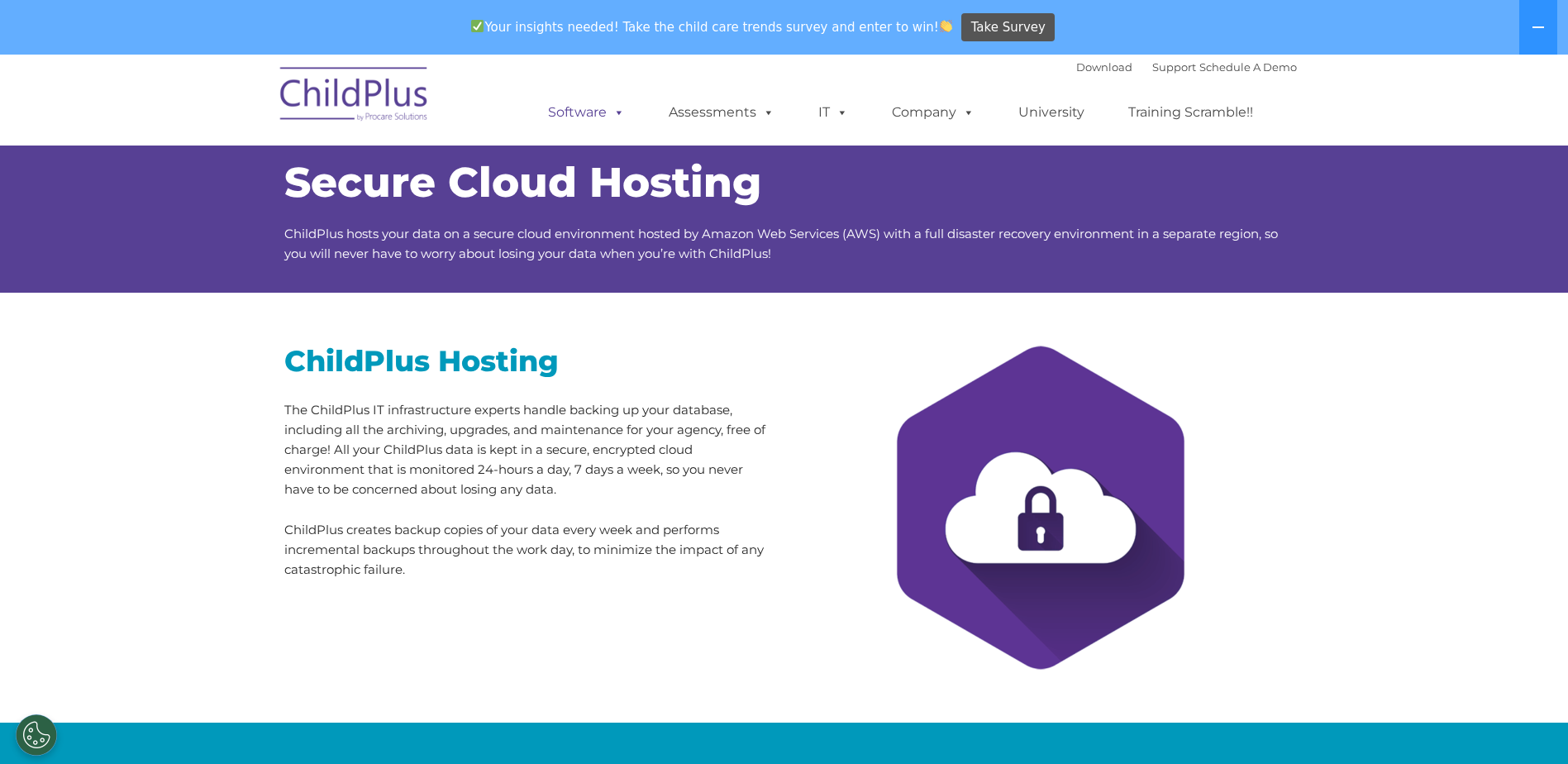
click at [621, 113] on span at bounding box center [615, 111] width 18 height 15
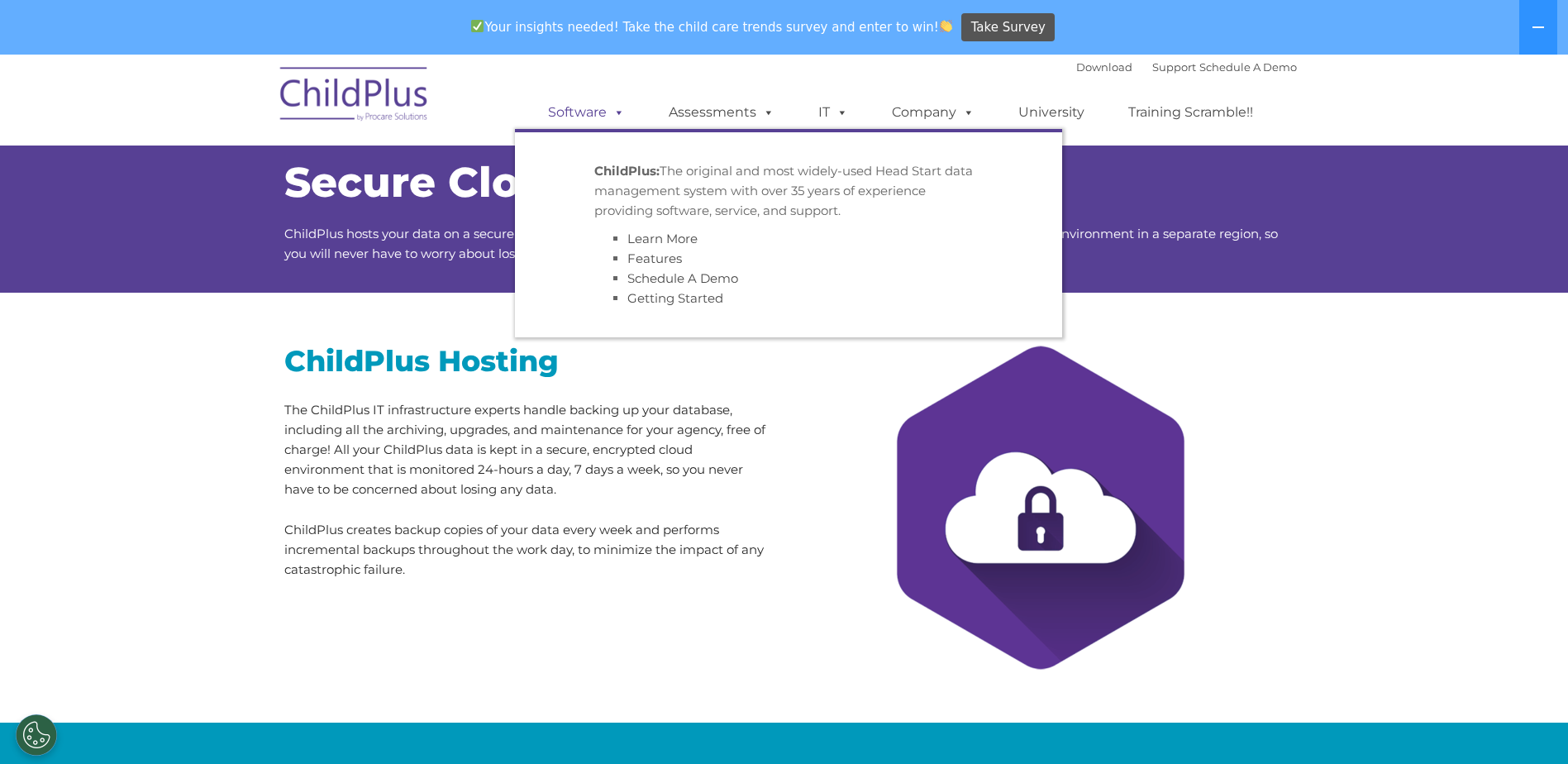
click at [570, 114] on link "Software" at bounding box center [586, 112] width 110 height 33
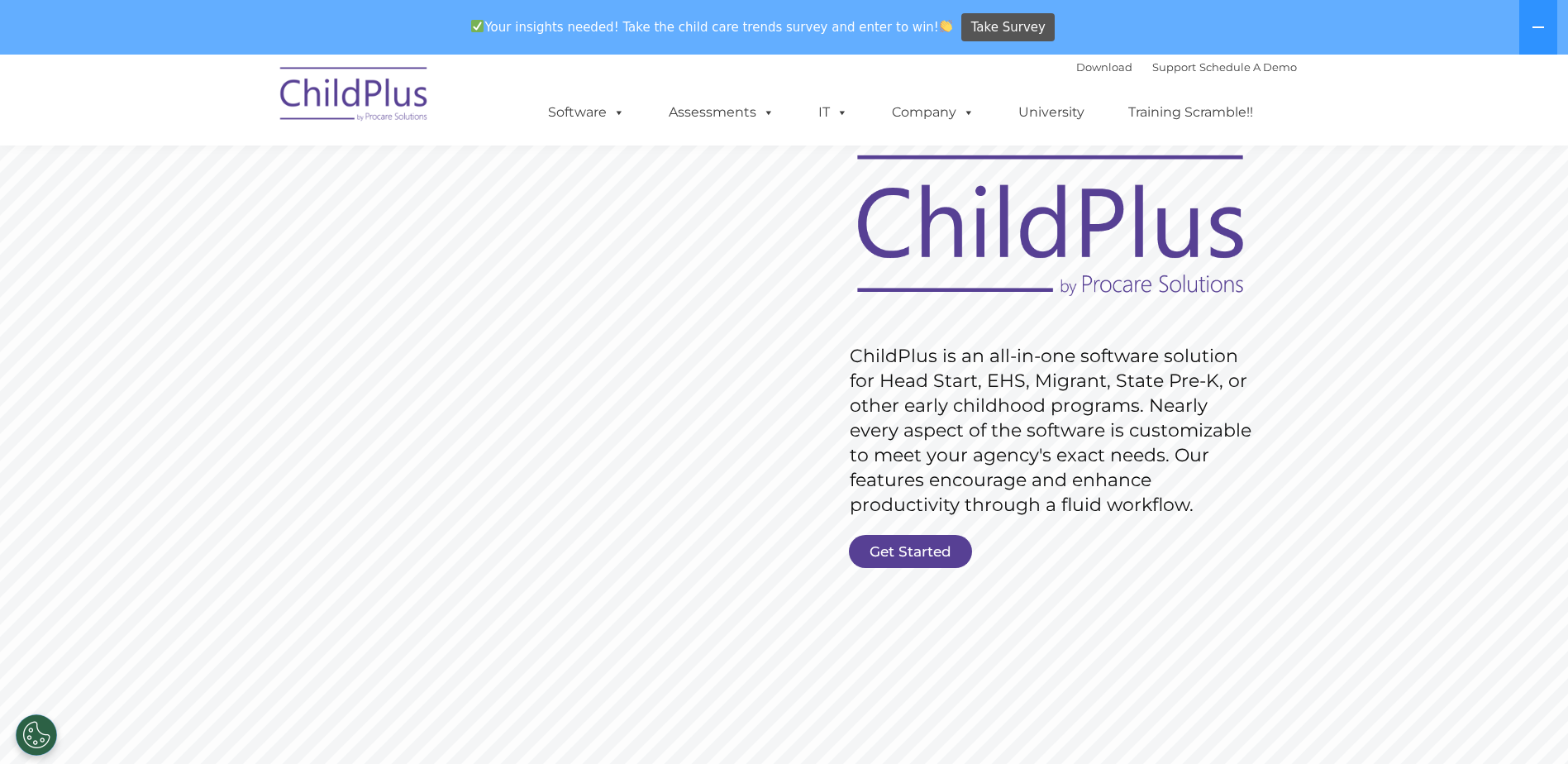
scroll to position [83, 0]
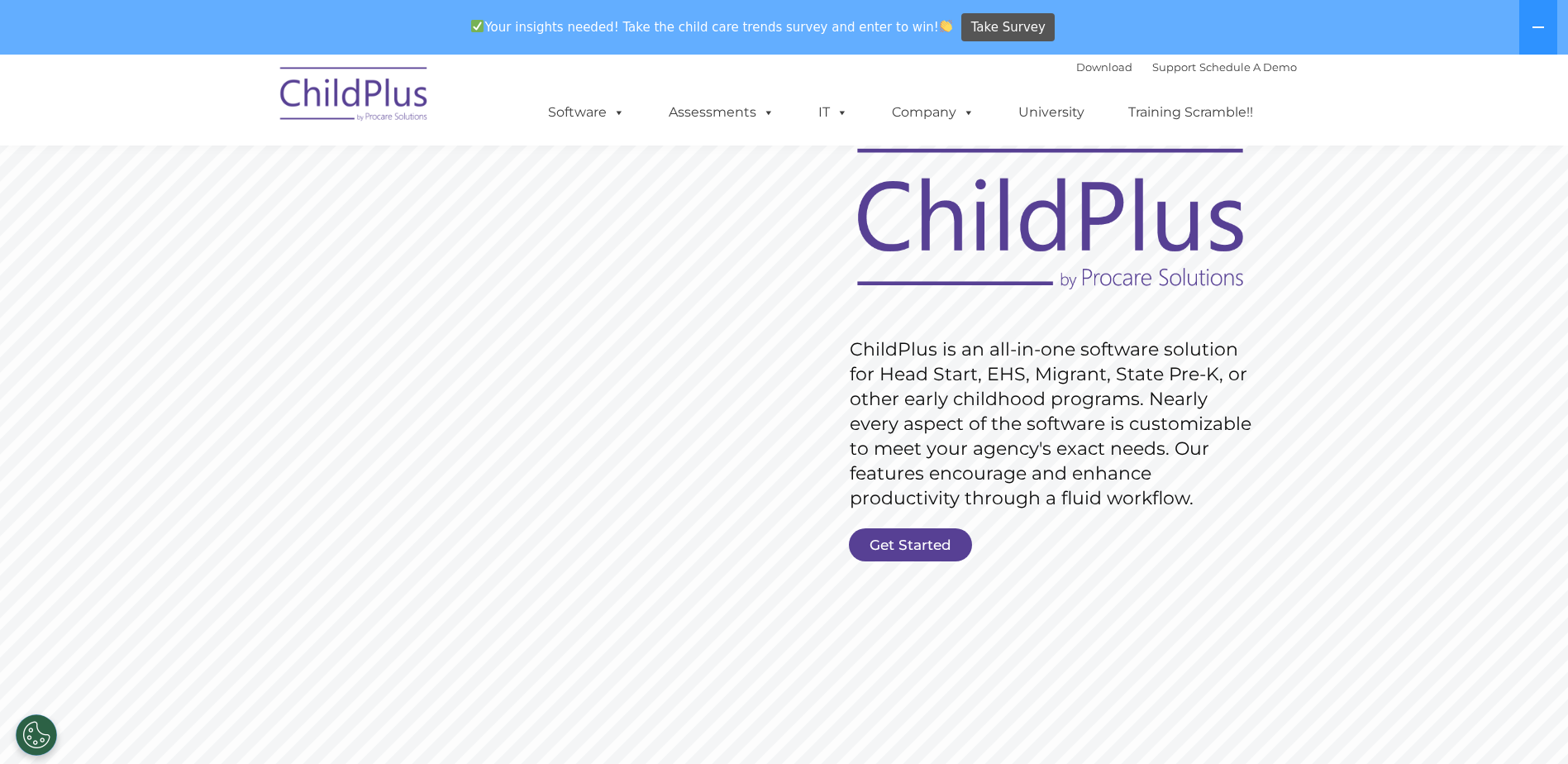
click at [851, 346] on rs-layer "ChildPlus is an all-in-one software solution for Head Start, EHS, Migrant, Stat…" at bounding box center [1055, 424] width 410 height 173
drag, startPoint x: 847, startPoint y: 348, endPoint x: 1212, endPoint y: 494, distance: 393.1
click at [1144, 471] on rs-slide "Request Pricing ChildPlus is an all-in-one software solution for Head Start, EH…" at bounding box center [784, 402] width 1568 height 744
drag, startPoint x: 1187, startPoint y: 500, endPoint x: 934, endPoint y: 400, distance: 272.0
click at [921, 422] on rs-layer "ChildPlus is an all-in-one software solution for Head Start, EHS, Migrant, Stat…" at bounding box center [1055, 424] width 410 height 173
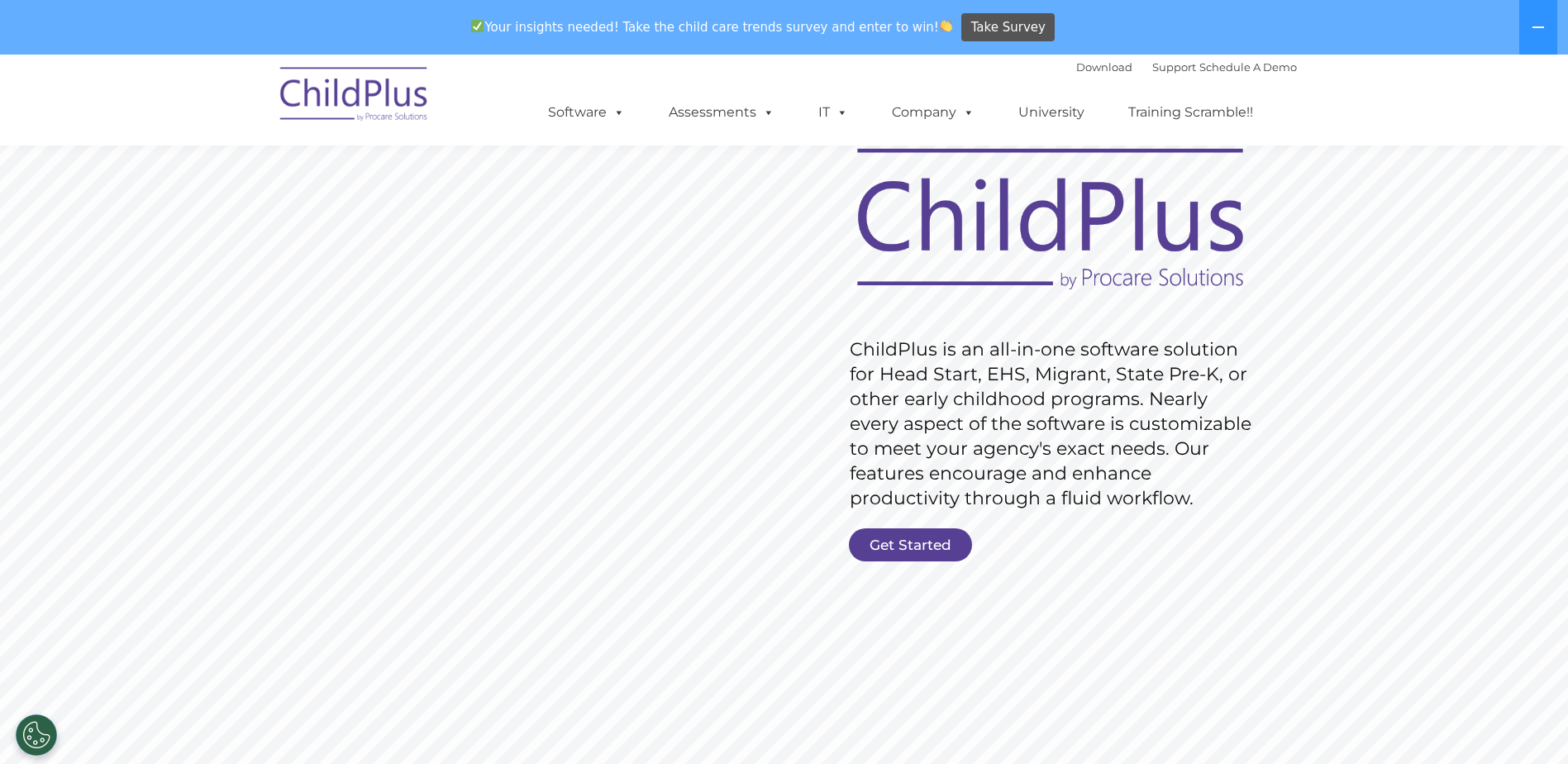
drag, startPoint x: 847, startPoint y: 341, endPoint x: 1264, endPoint y: 536, distance: 460.3
click at [1264, 536] on rs-slide "Request Pricing ChildPlus is an all-in-one software solution for Head Start, EH…" at bounding box center [784, 402] width 1568 height 744
drag, startPoint x: 1192, startPoint y: 496, endPoint x: 1041, endPoint y: 317, distance: 234.2
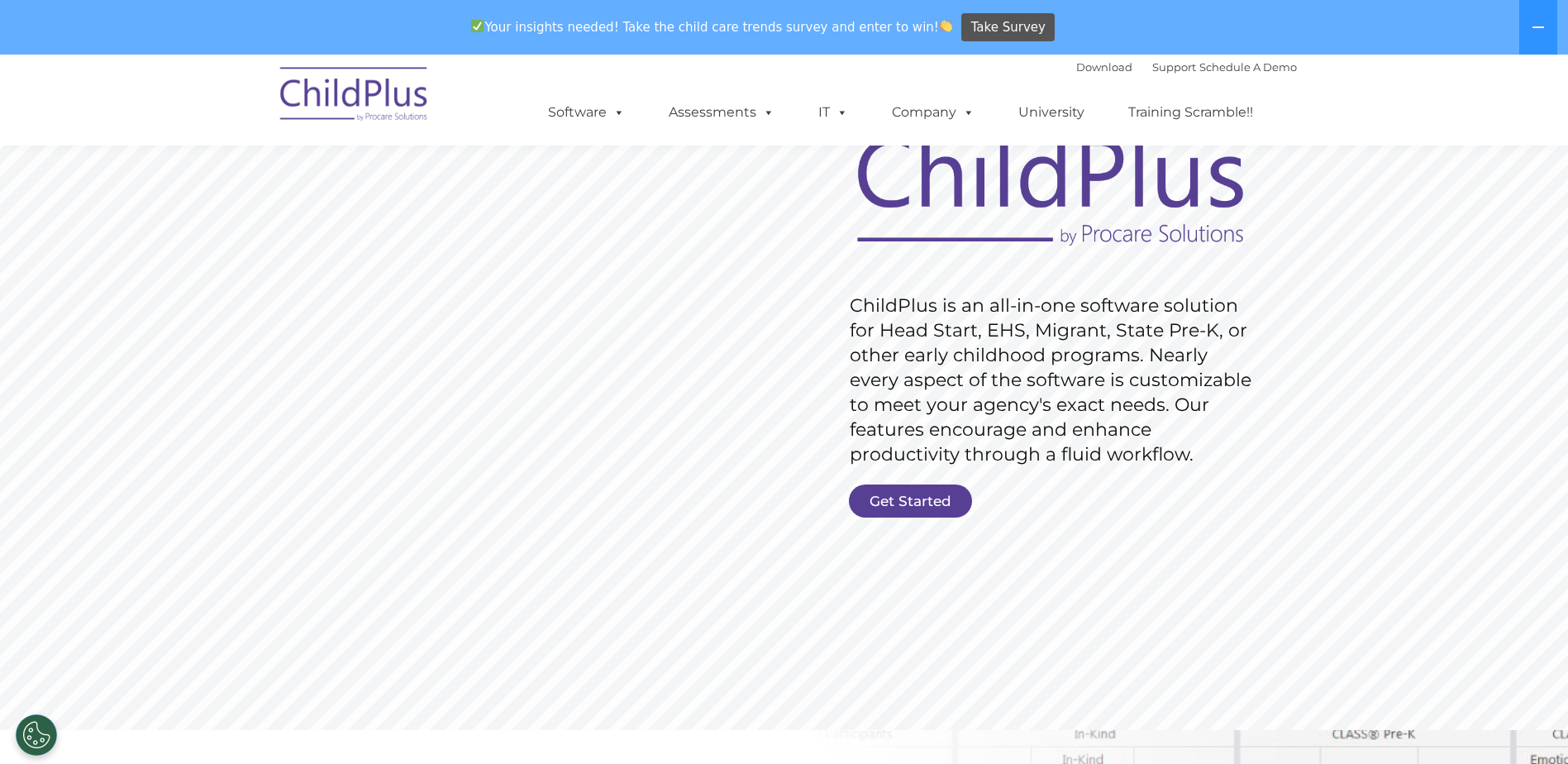
scroll to position [126, 0]
click at [919, 503] on link "Get Started" at bounding box center [910, 501] width 123 height 33
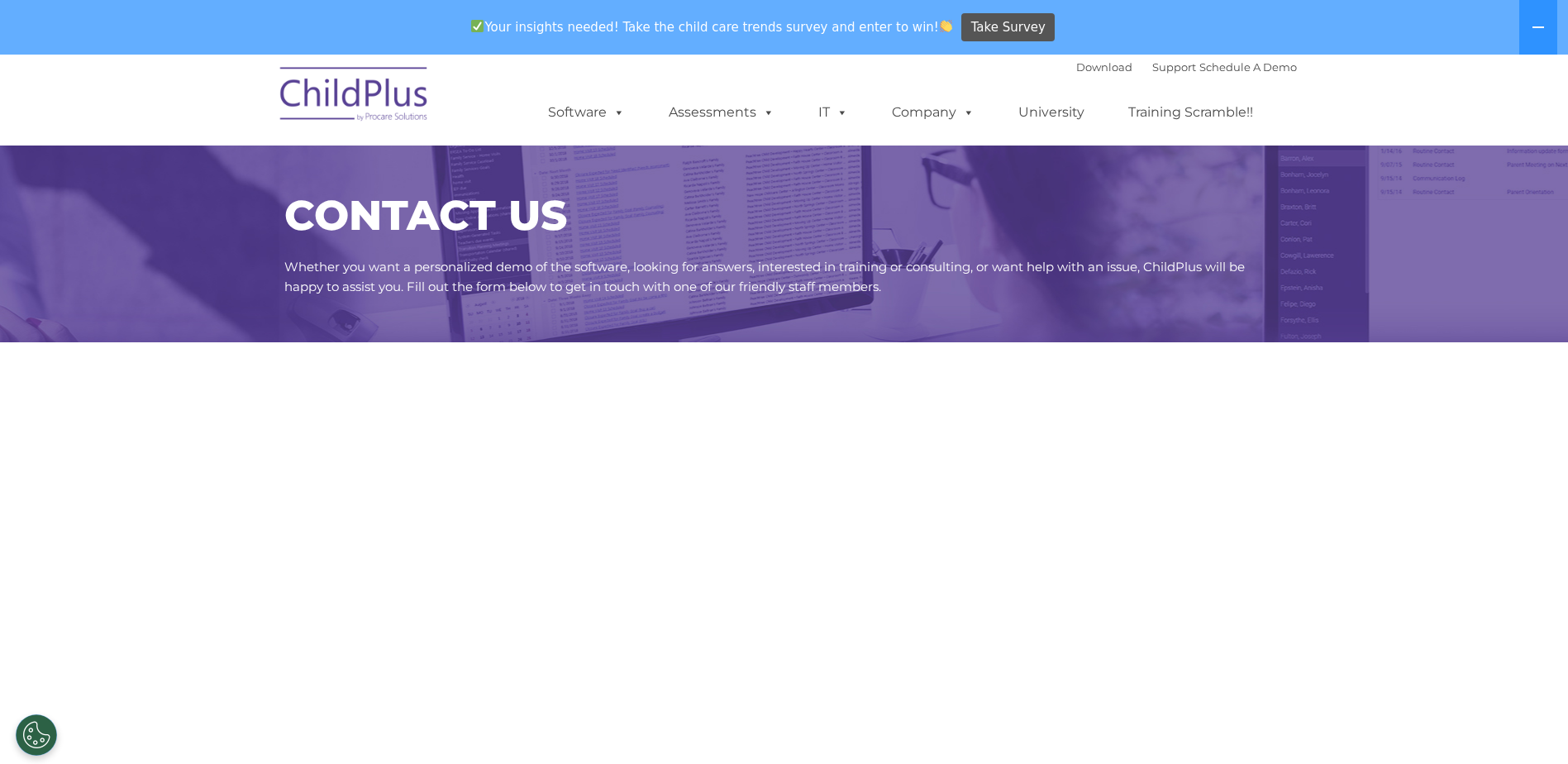
select select "MEDIUM"
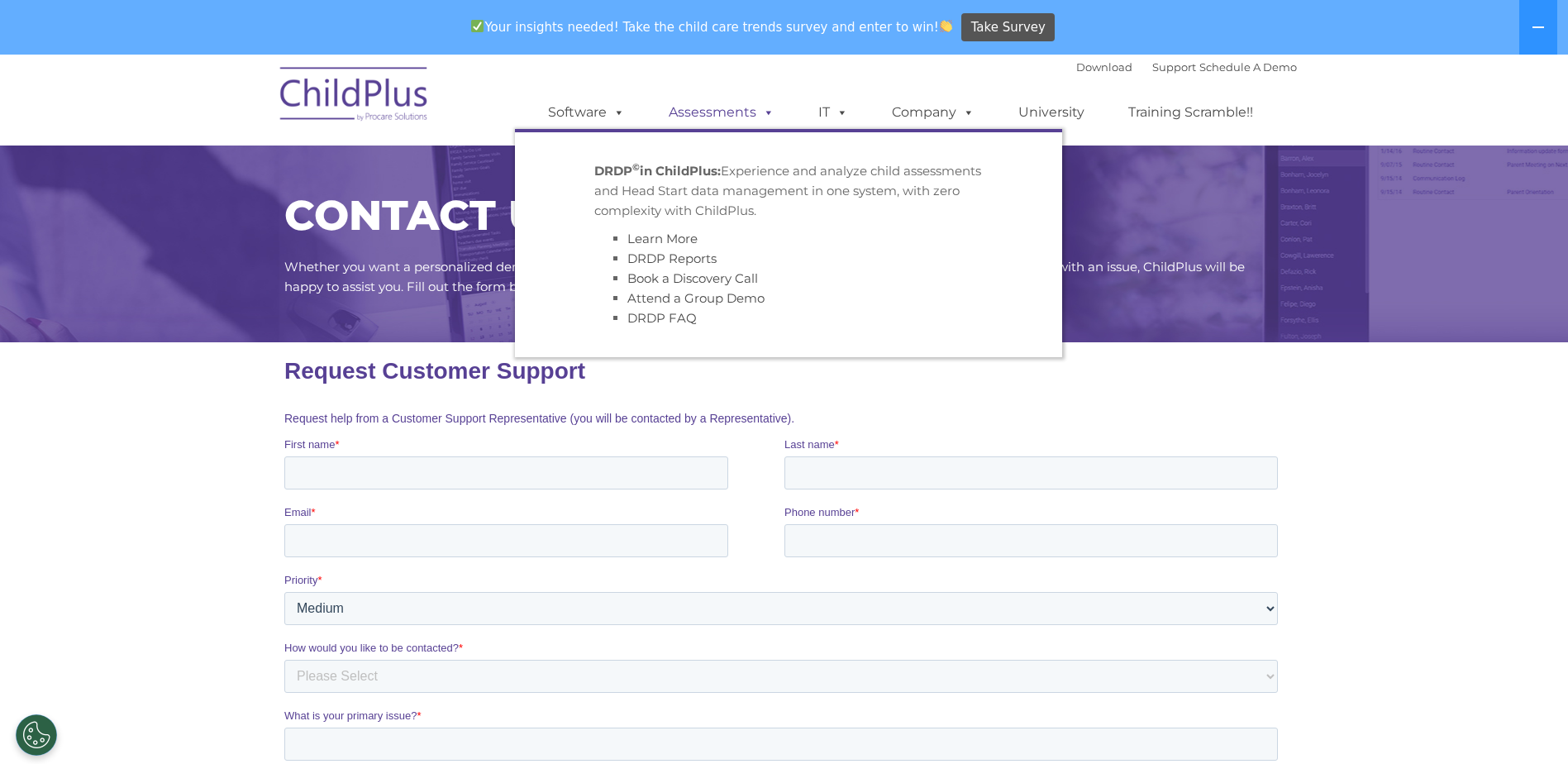
click at [732, 115] on link "Assessments" at bounding box center [721, 112] width 139 height 33
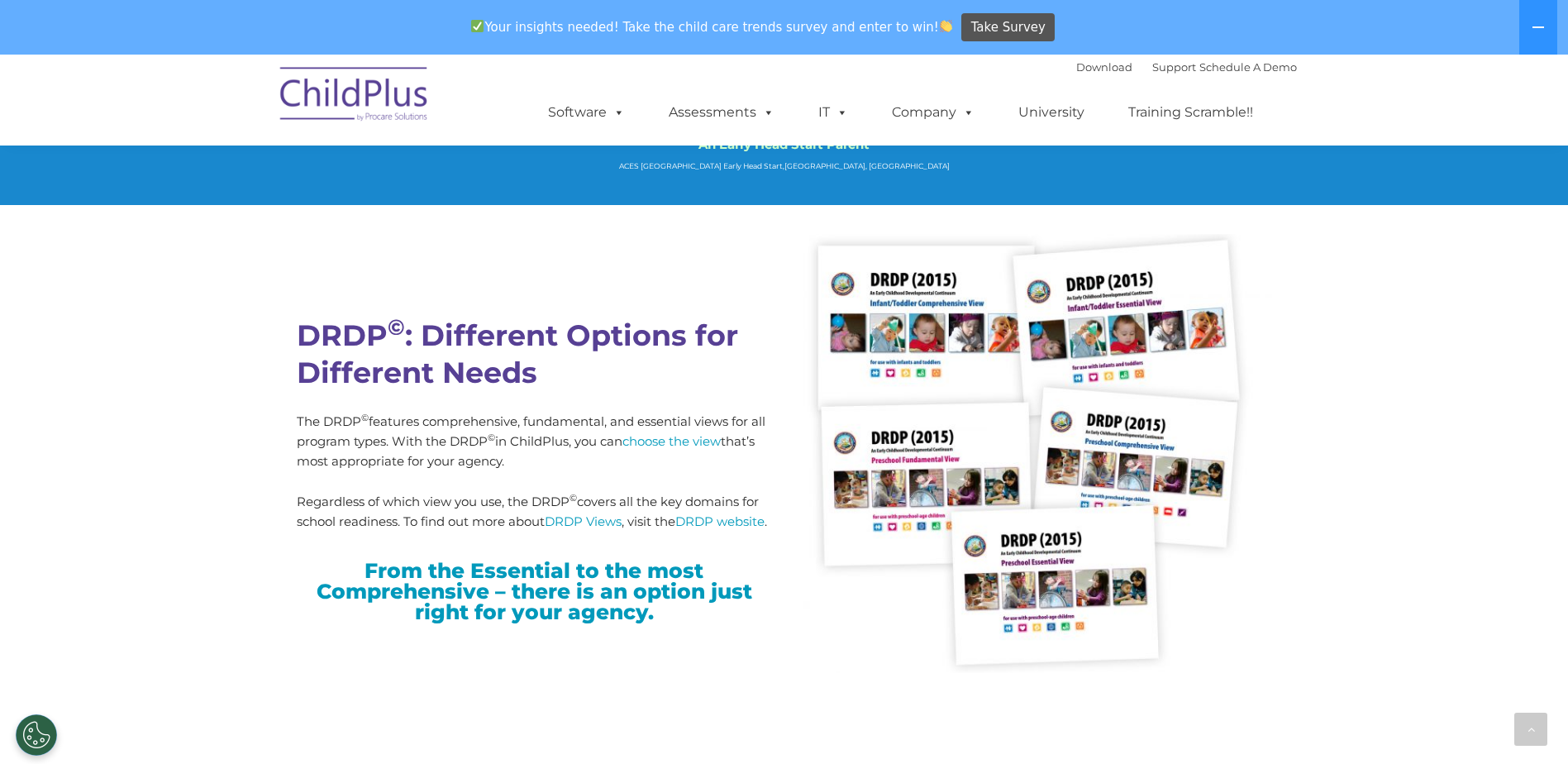
scroll to position [4074, 0]
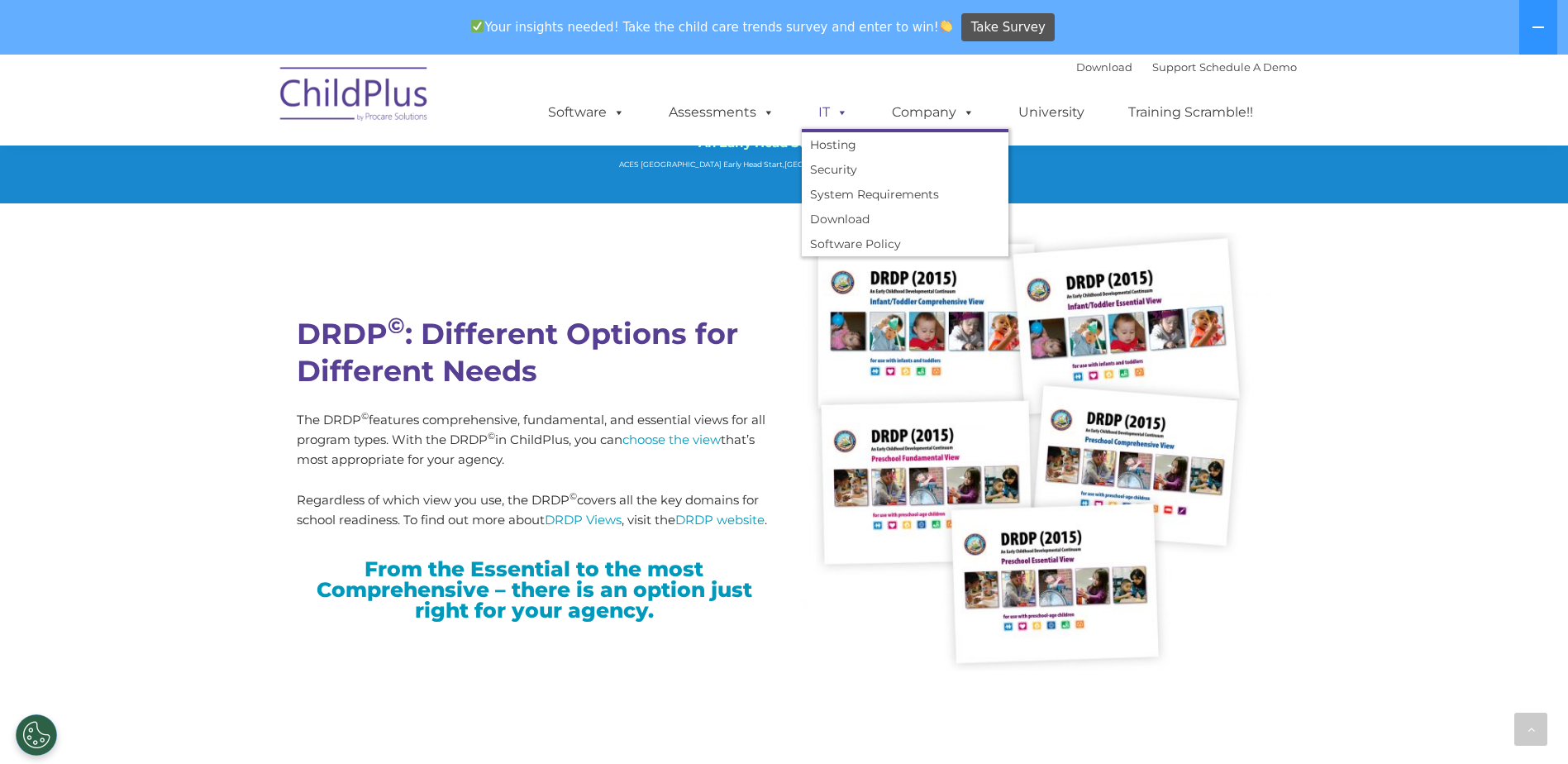
click at [832, 111] on span at bounding box center [839, 111] width 18 height 15
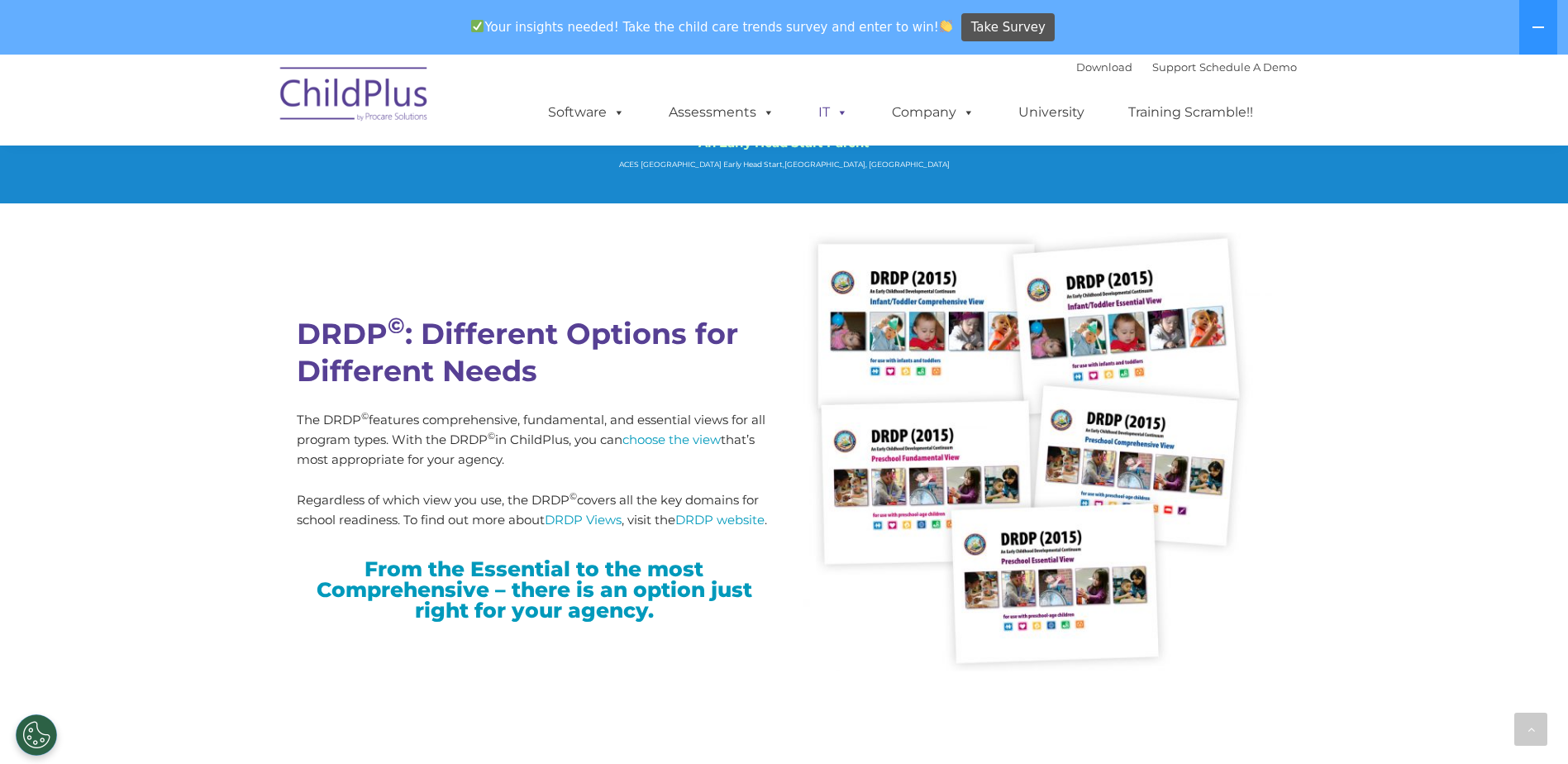
click at [844, 104] on span at bounding box center [839, 111] width 18 height 15
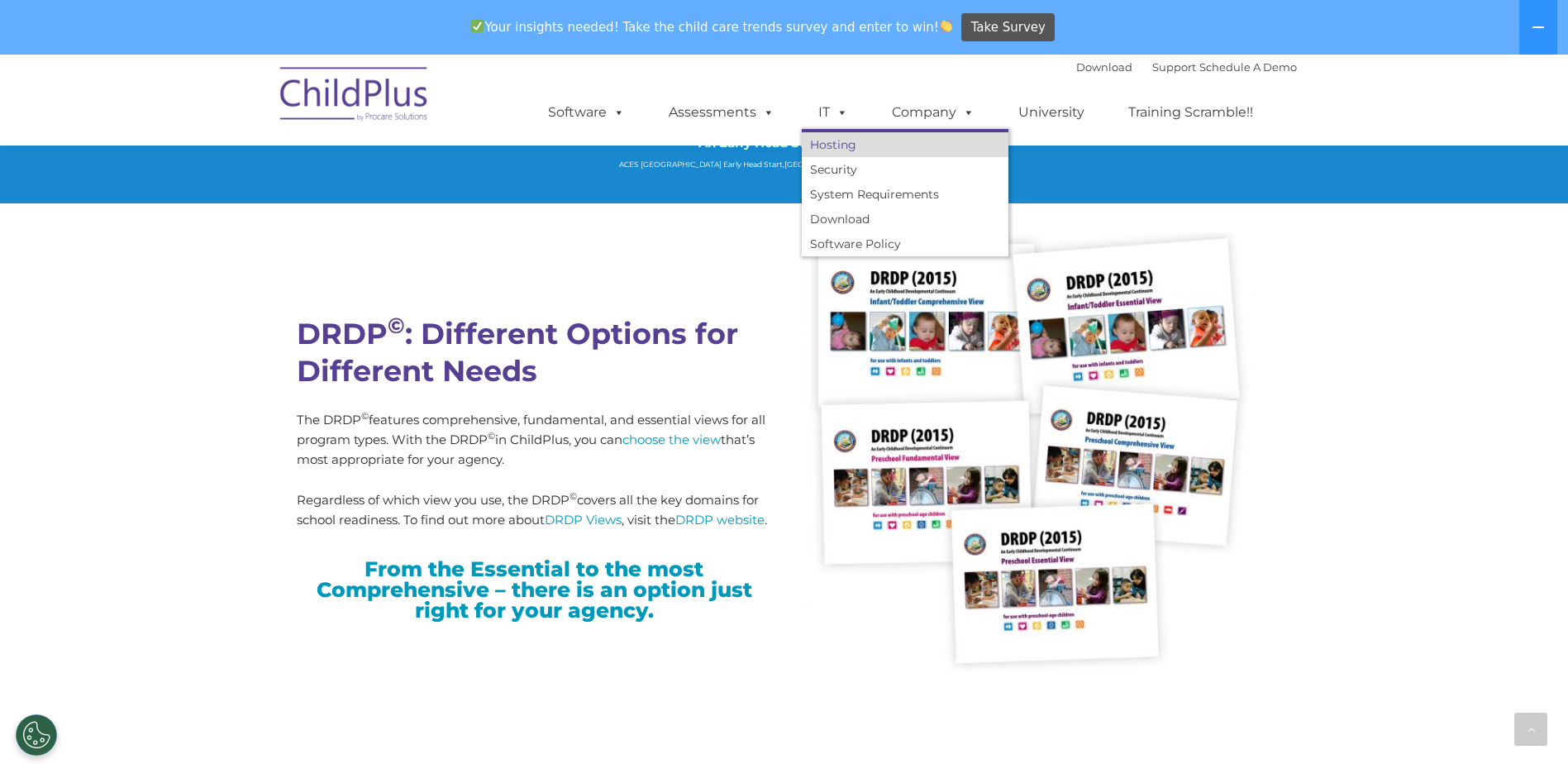
click at [863, 142] on link "Hosting" at bounding box center [904, 144] width 207 height 25
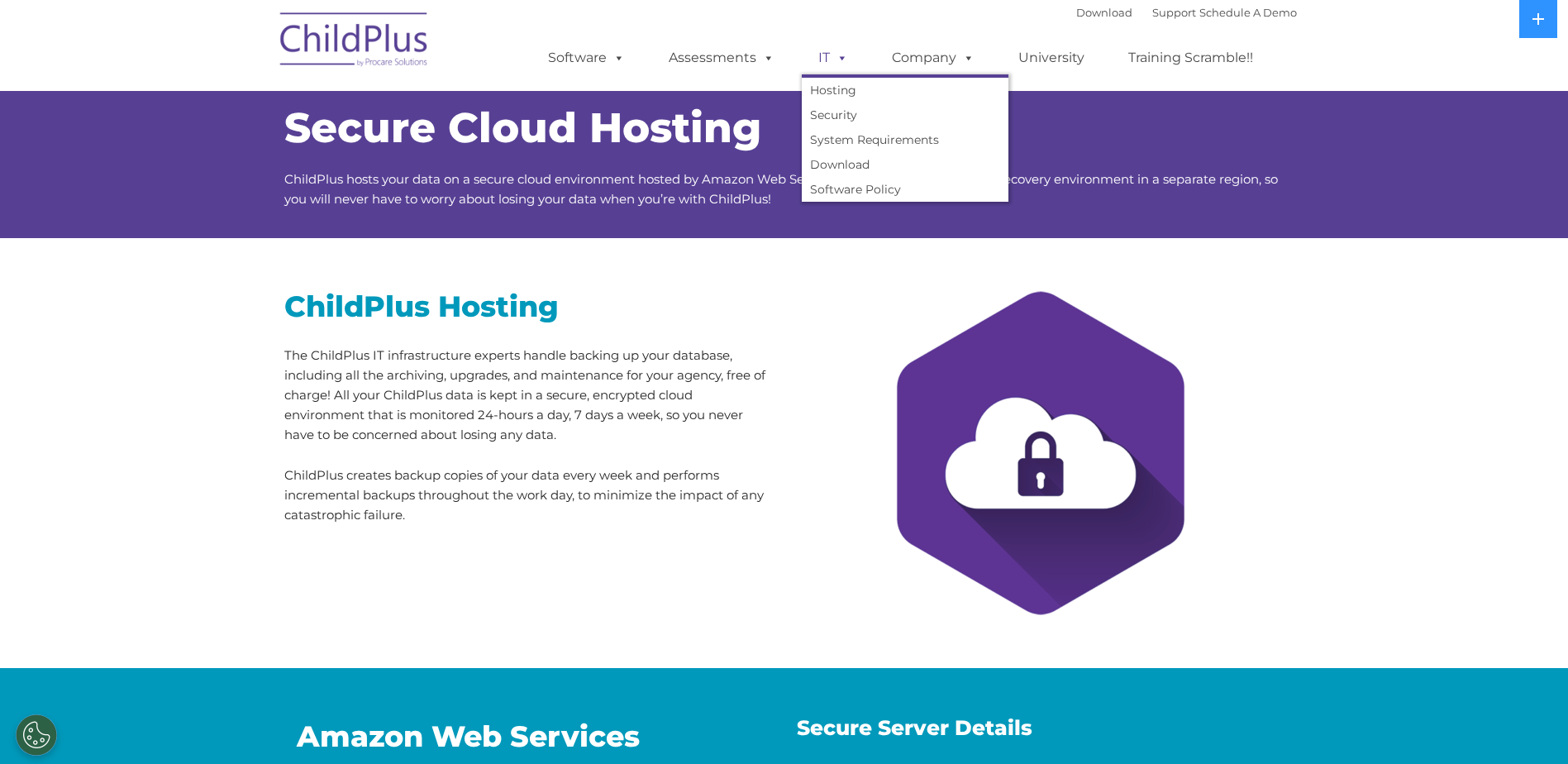
click at [838, 49] on span at bounding box center [839, 57] width 18 height 15
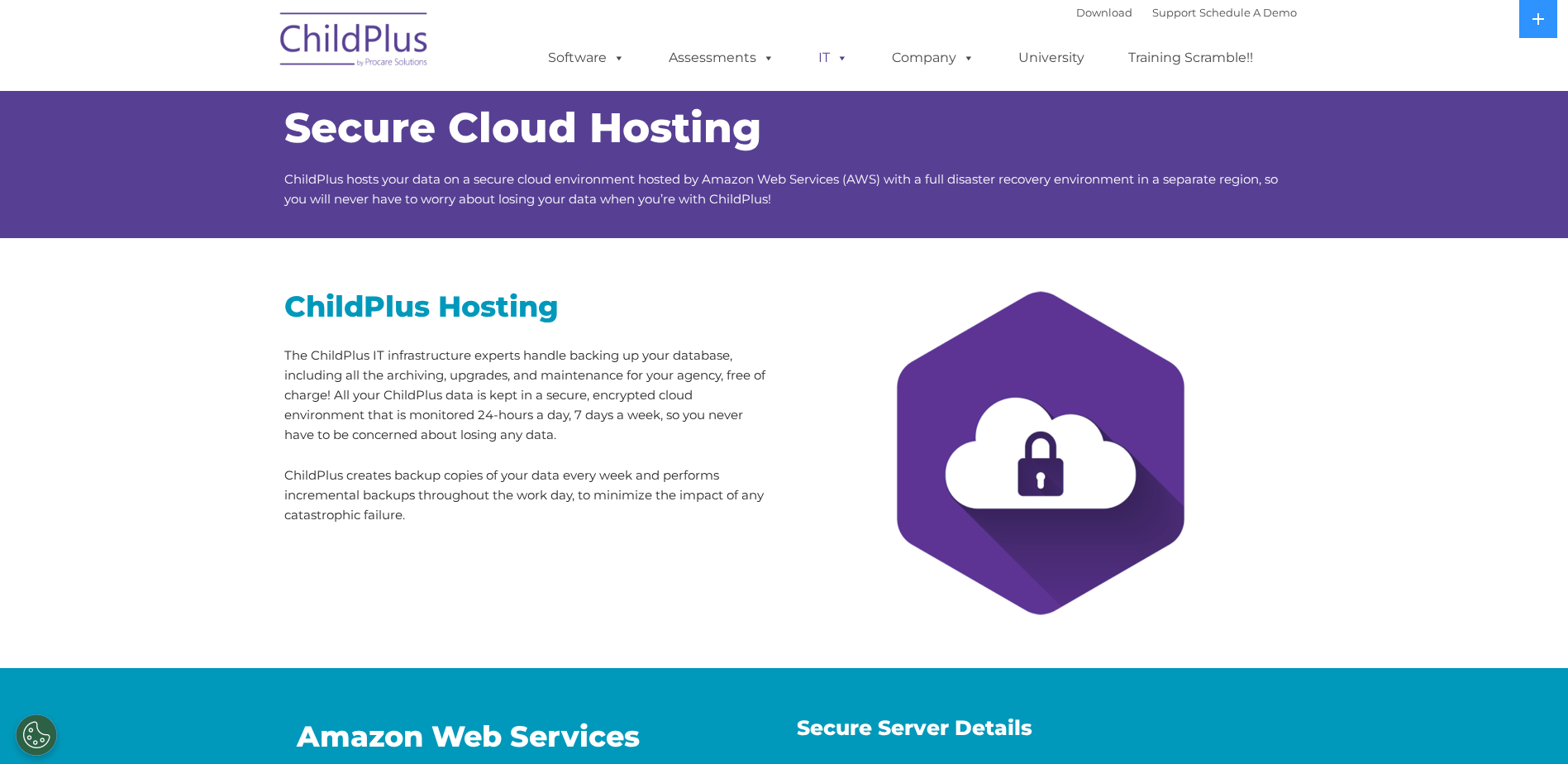
click at [842, 61] on span at bounding box center [839, 57] width 18 height 15
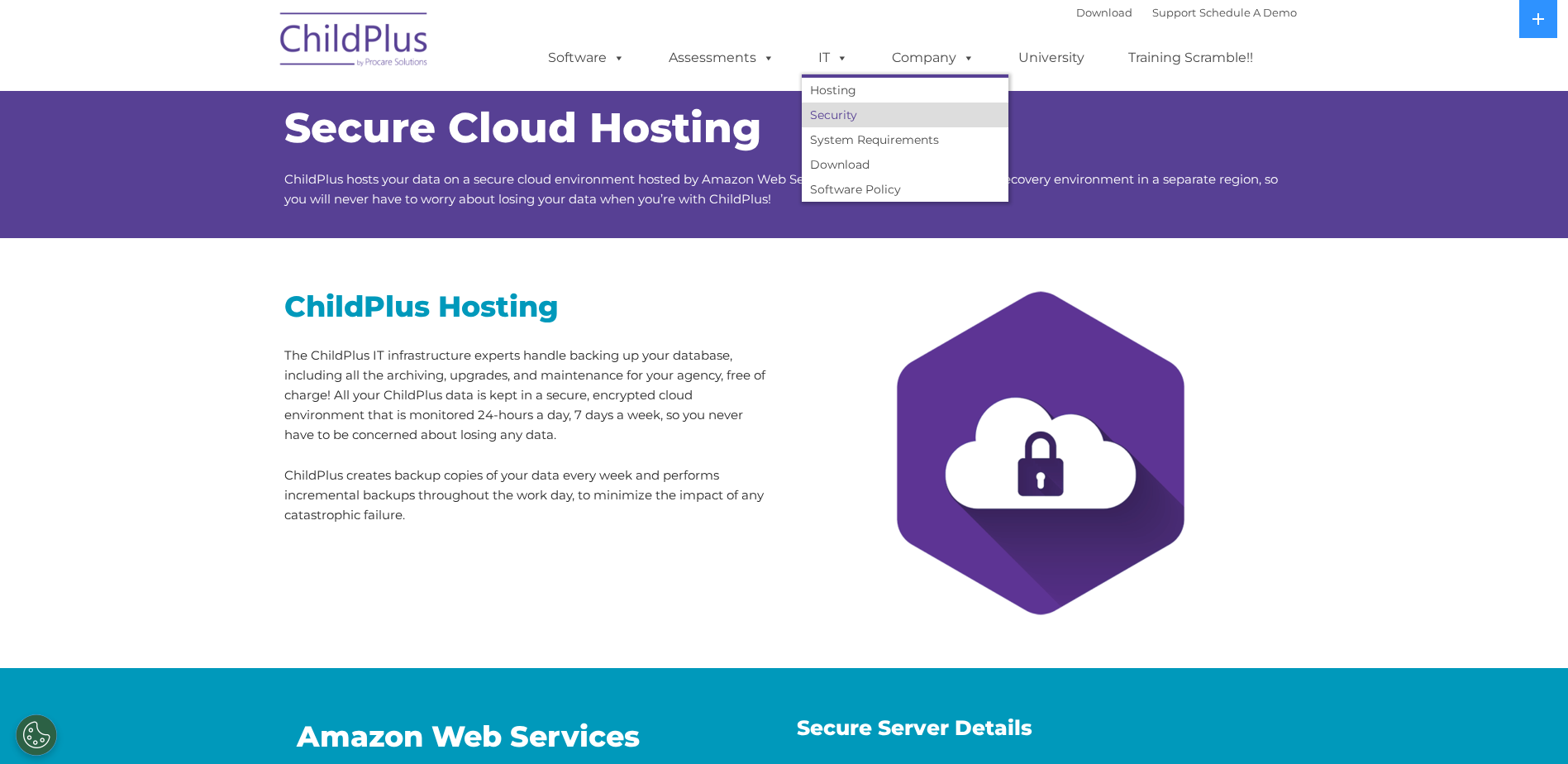
click at [851, 108] on link "Security" at bounding box center [904, 114] width 207 height 25
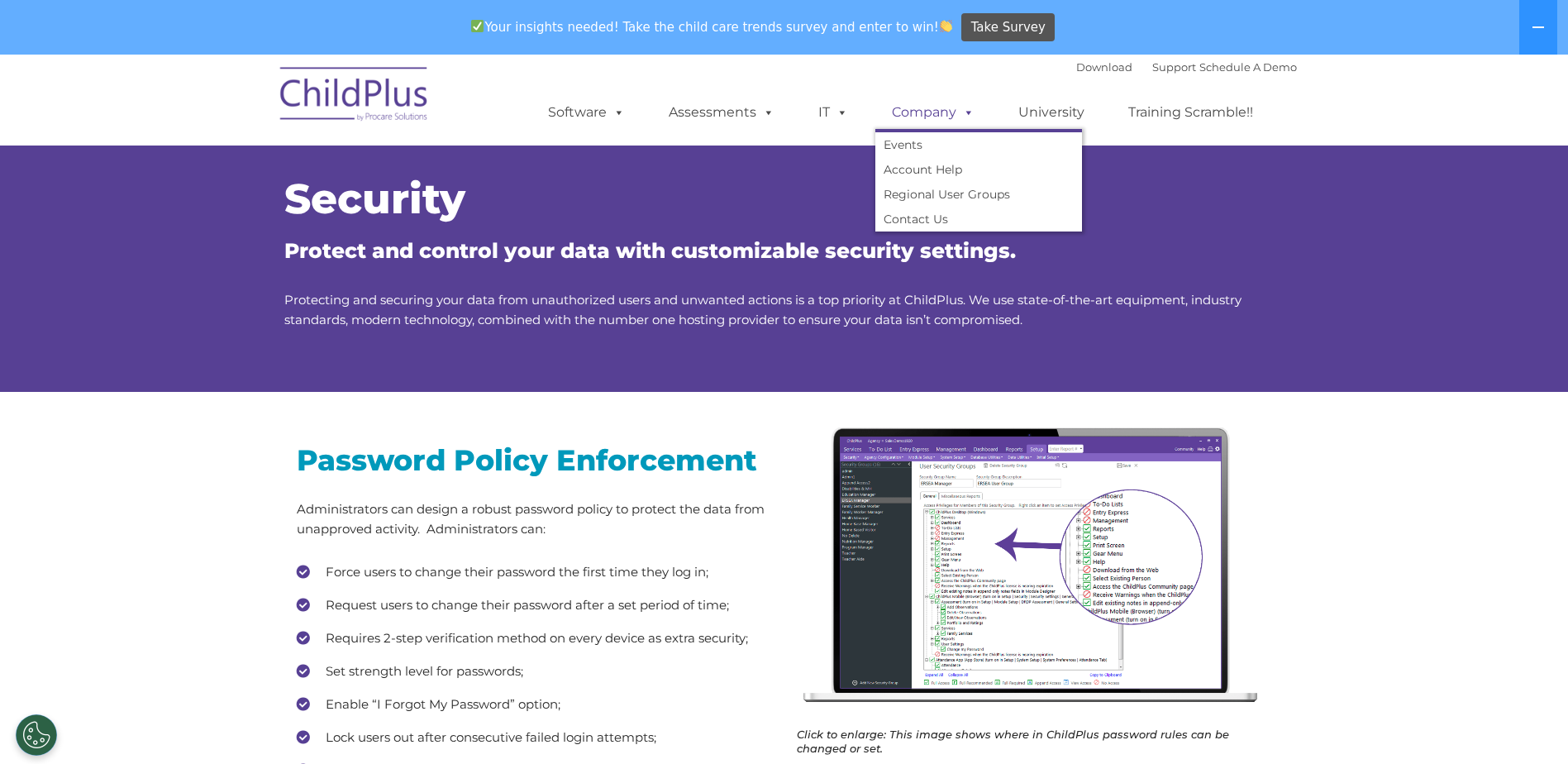
click at [959, 112] on span at bounding box center [965, 111] width 18 height 15
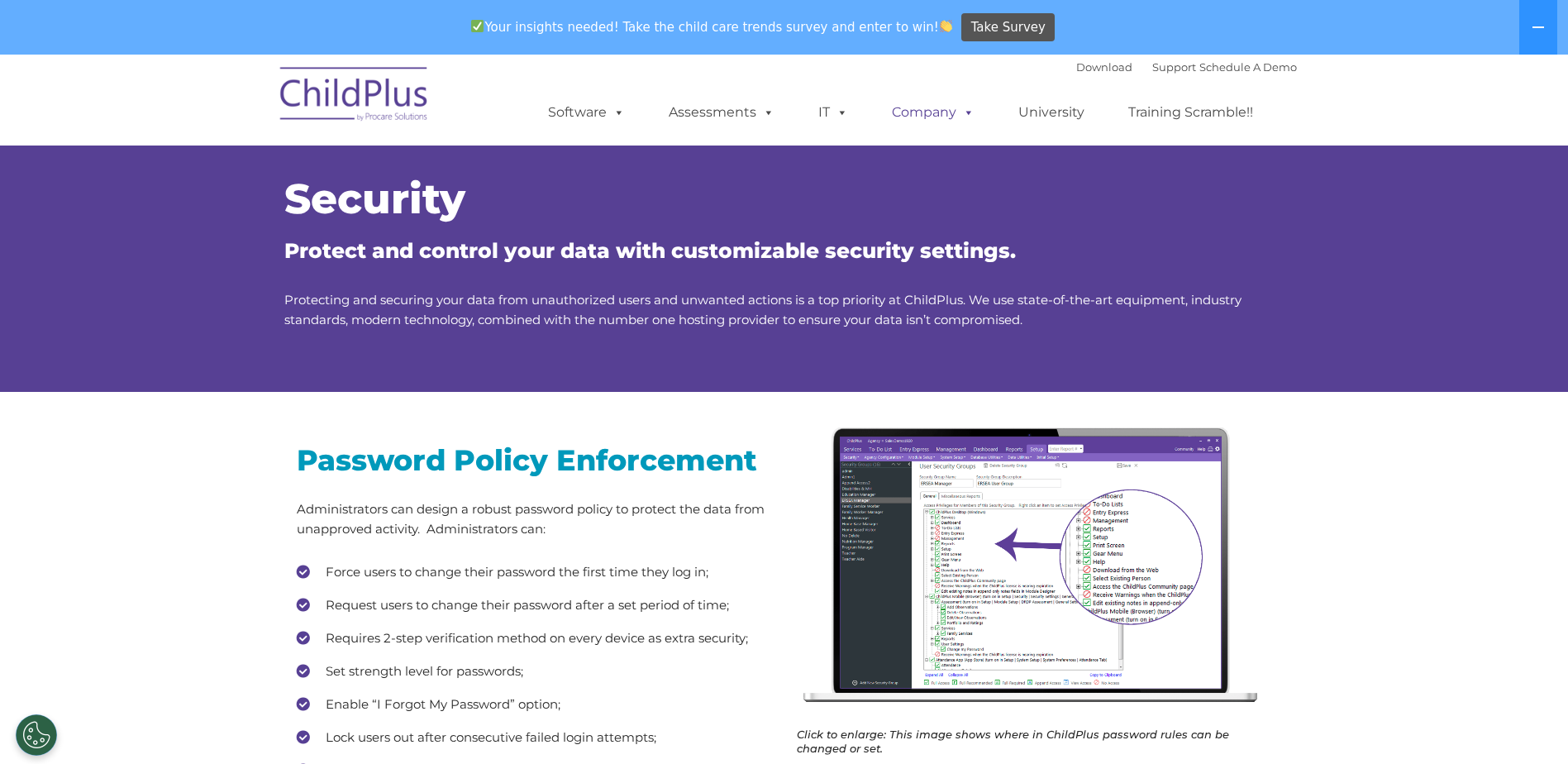
click at [968, 111] on span at bounding box center [965, 111] width 18 height 15
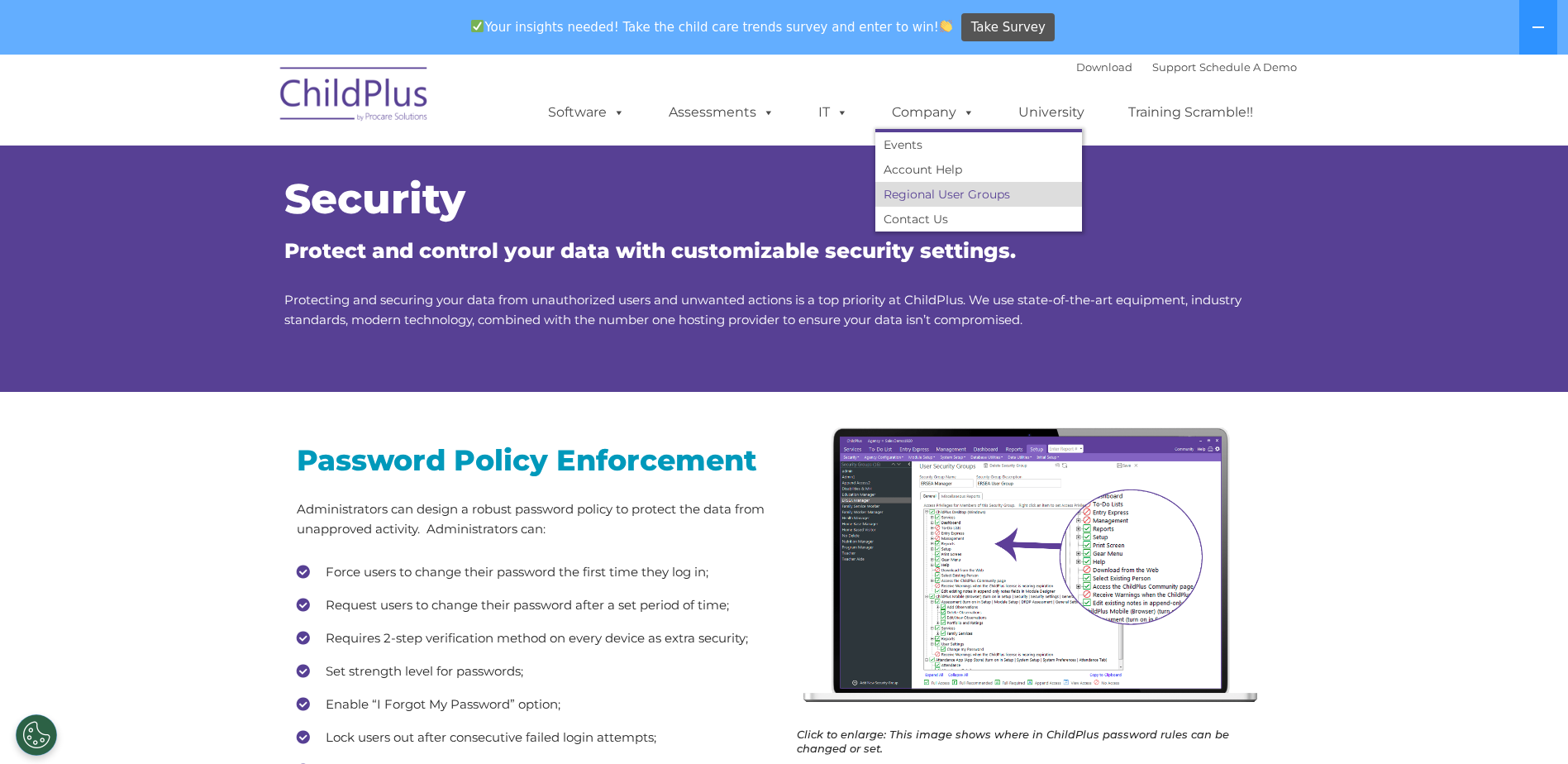
click at [962, 194] on link "Regional User Groups" at bounding box center [978, 193] width 207 height 25
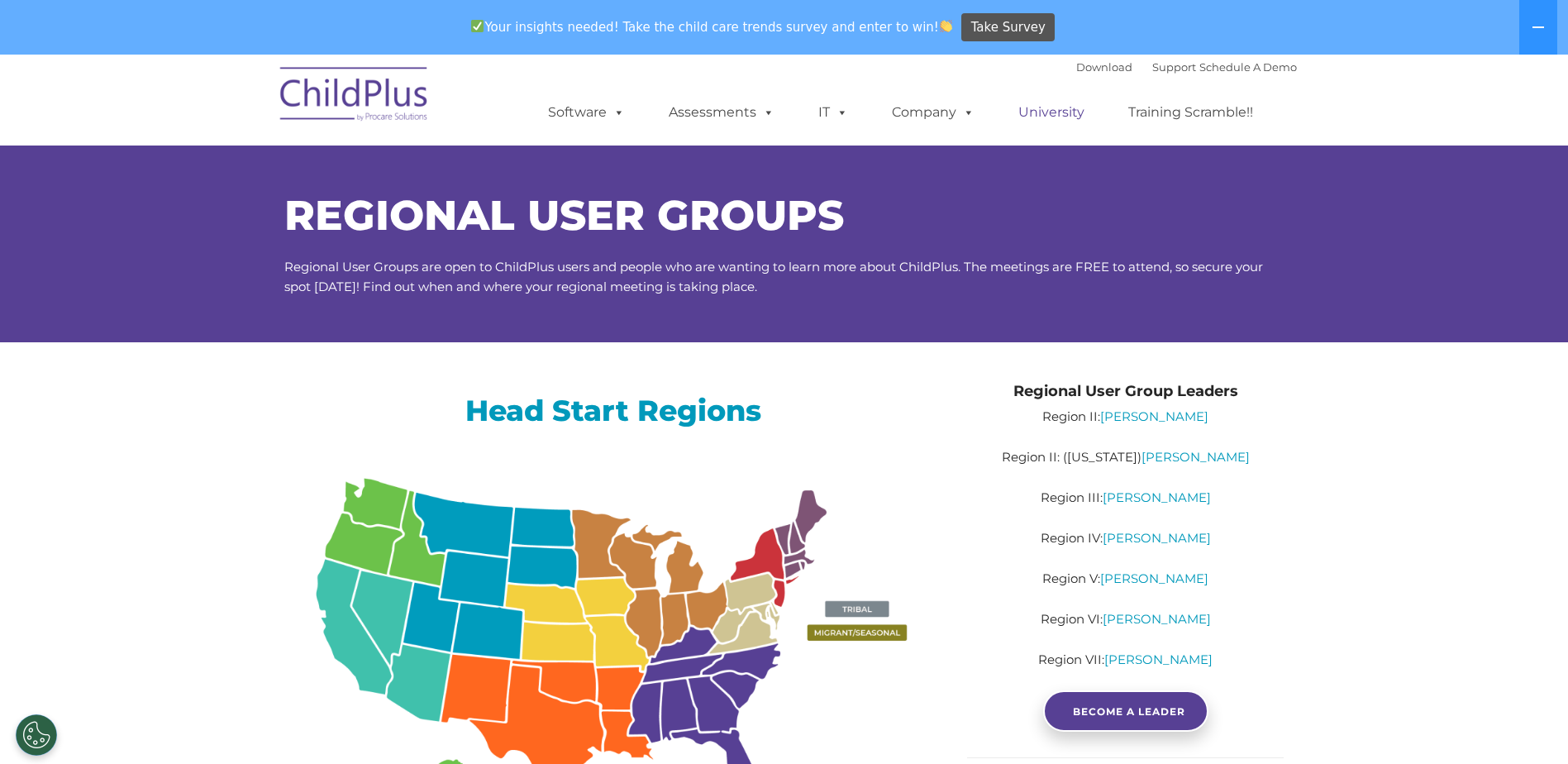
click at [1070, 105] on link "University" at bounding box center [1051, 112] width 99 height 33
